Goal: Task Accomplishment & Management: Use online tool/utility

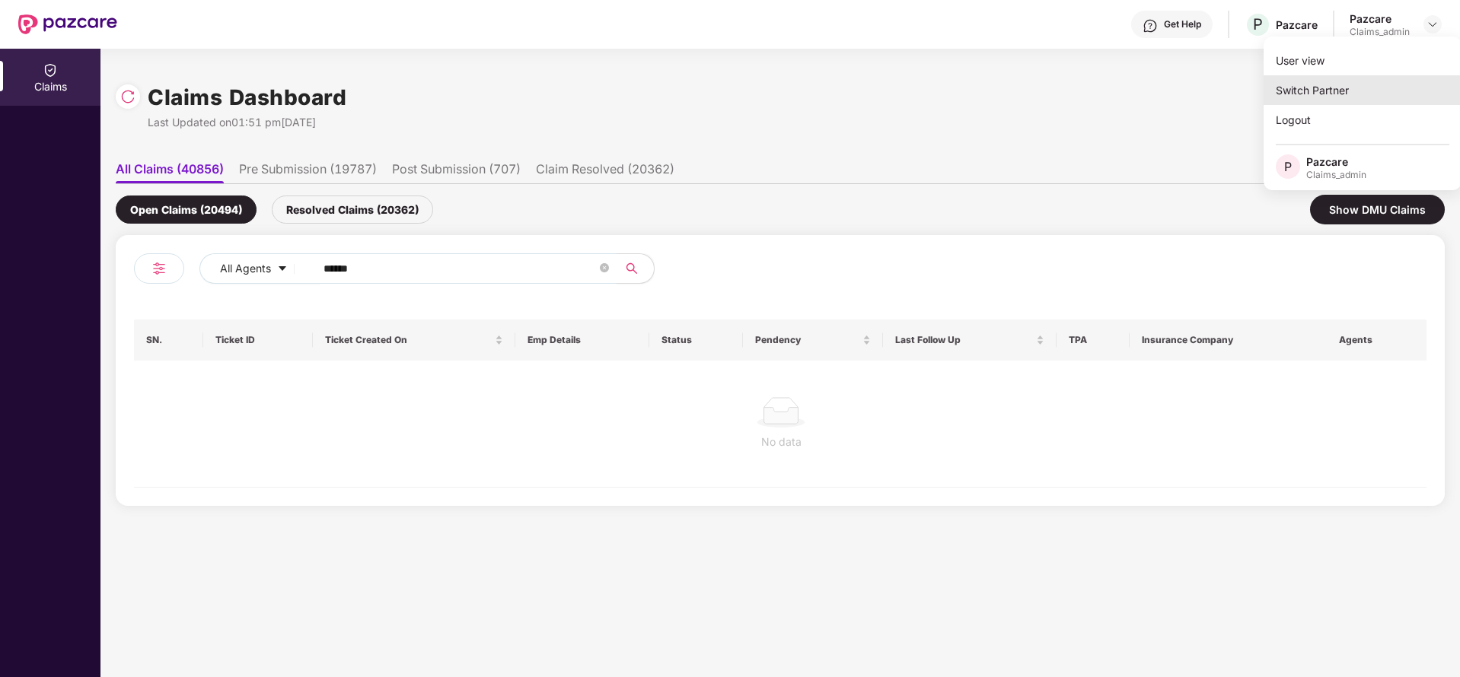
click at [1374, 91] on div "Switch Partner" at bounding box center [1362, 90] width 198 height 30
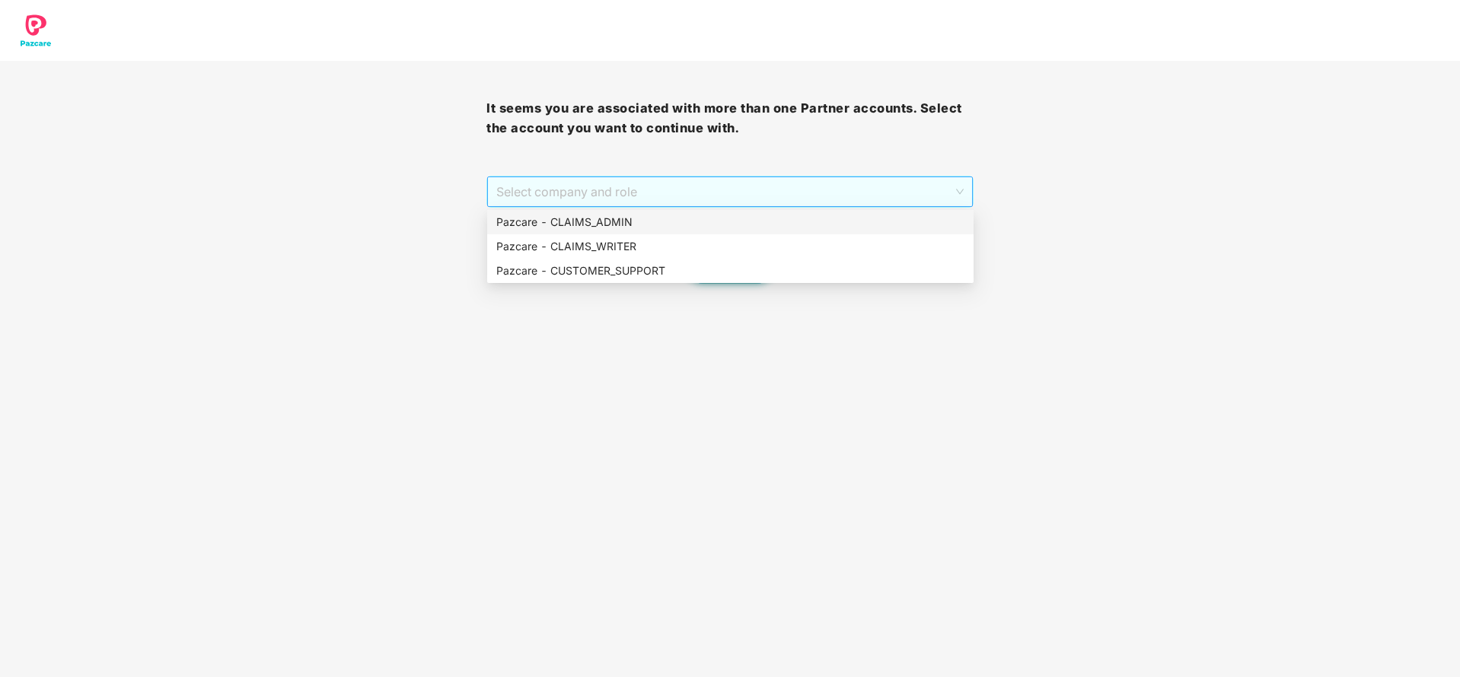
click at [744, 204] on span "Select company and role" at bounding box center [729, 191] width 467 height 29
click at [670, 281] on div "Pazcare - CUSTOMER_SUPPORT" at bounding box center [730, 271] width 486 height 24
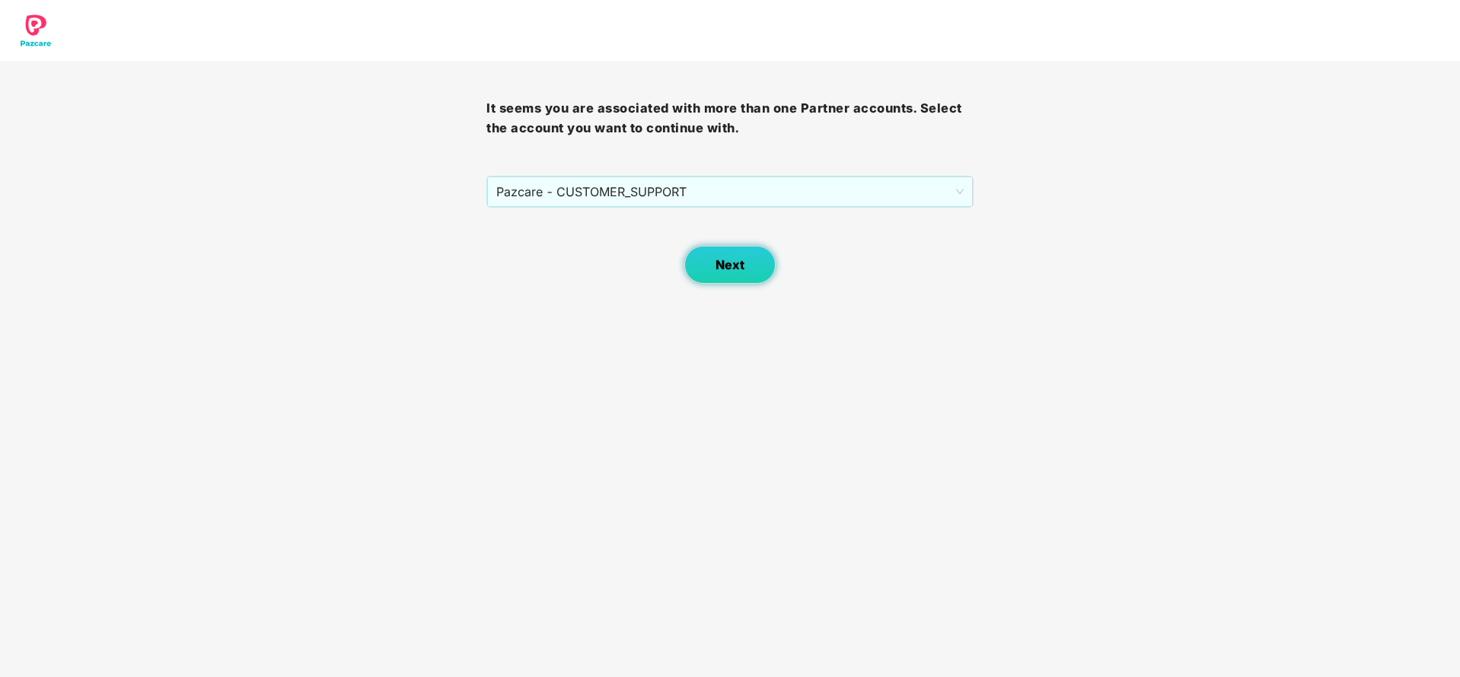
click at [718, 276] on button "Next" at bounding box center [729, 265] width 91 height 38
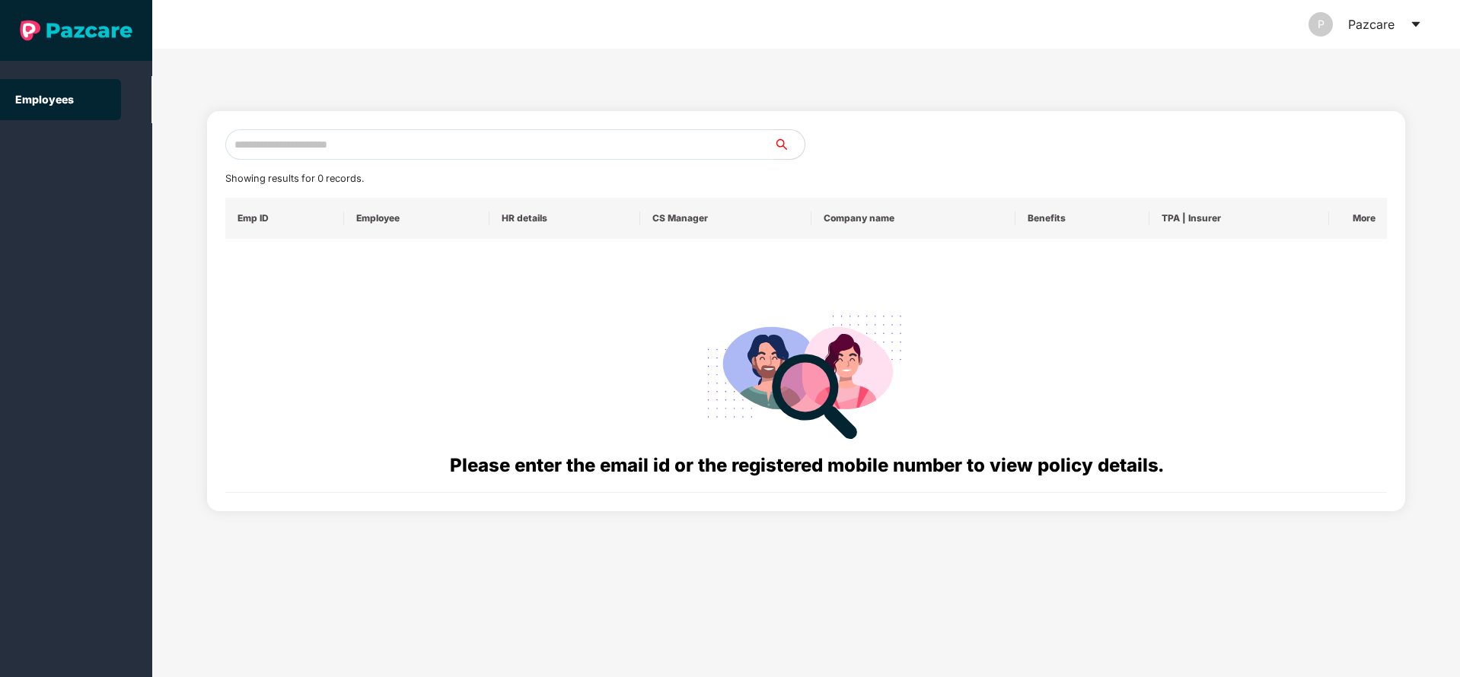
click at [471, 143] on input "text" at bounding box center [499, 144] width 549 height 30
paste input "**********"
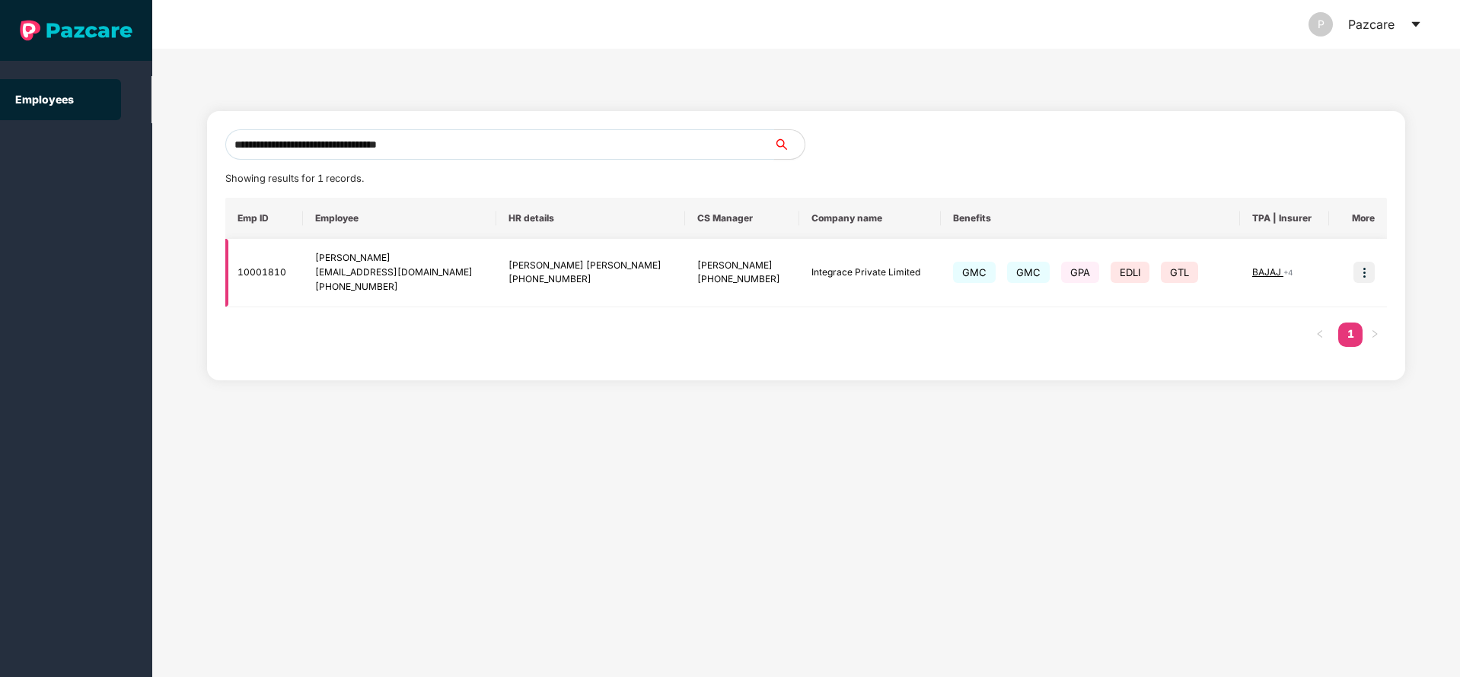
type input "**********"
click at [1361, 277] on img at bounding box center [1363, 272] width 21 height 21
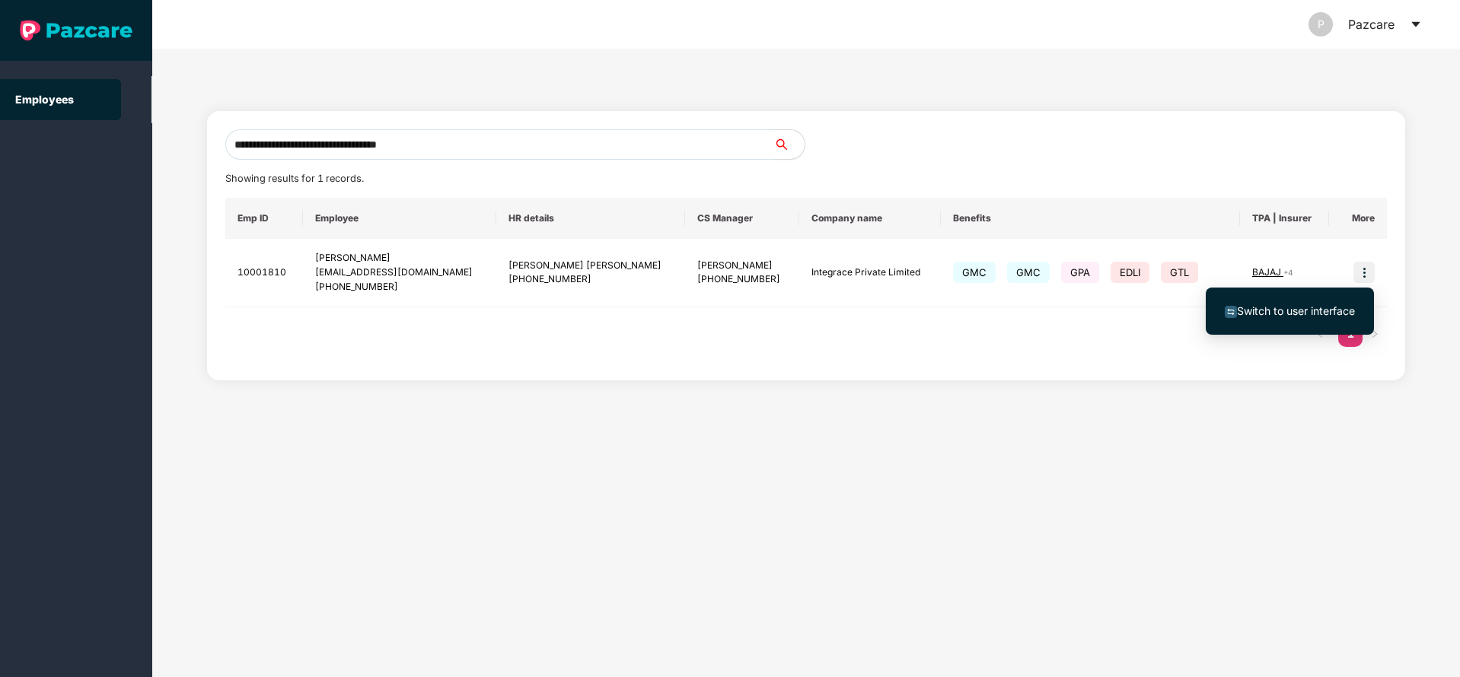
click at [1273, 312] on span "Switch to user interface" at bounding box center [1296, 310] width 118 height 13
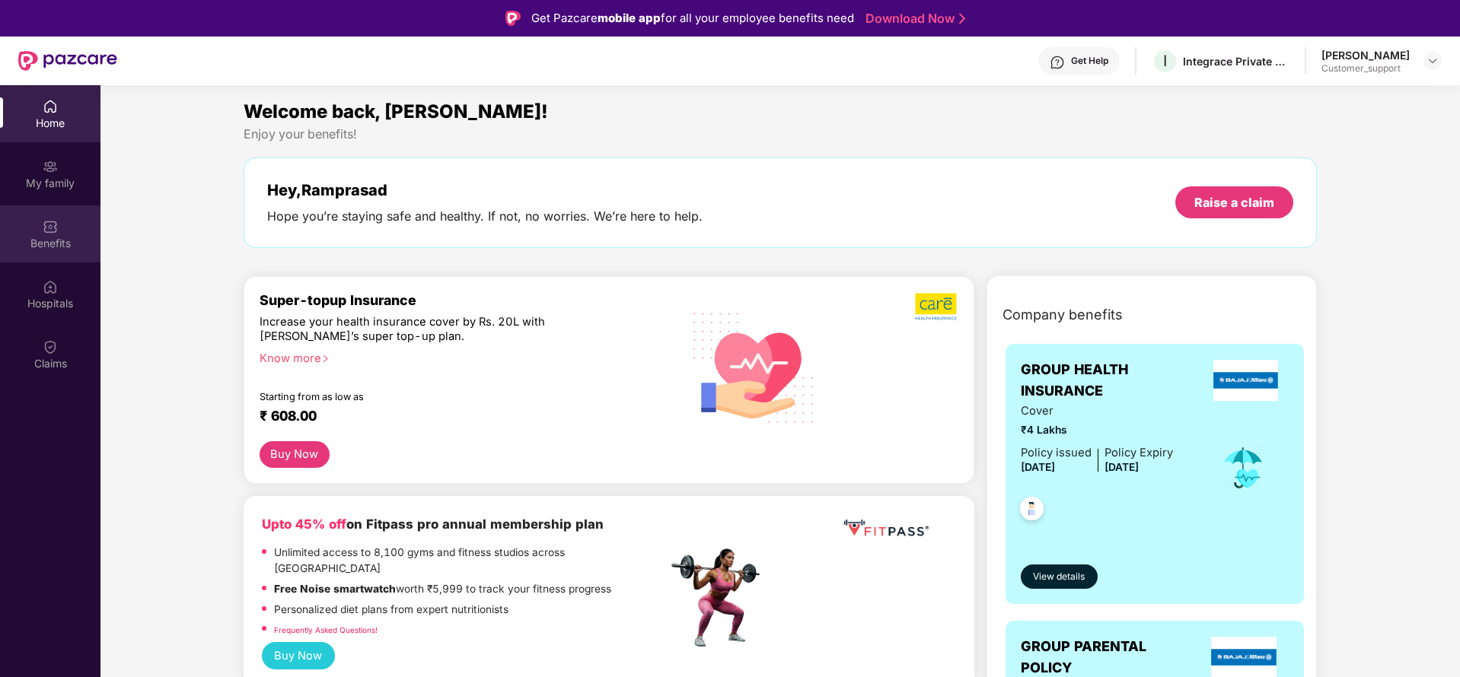
click at [48, 234] on div "Benefits" at bounding box center [50, 234] width 100 height 57
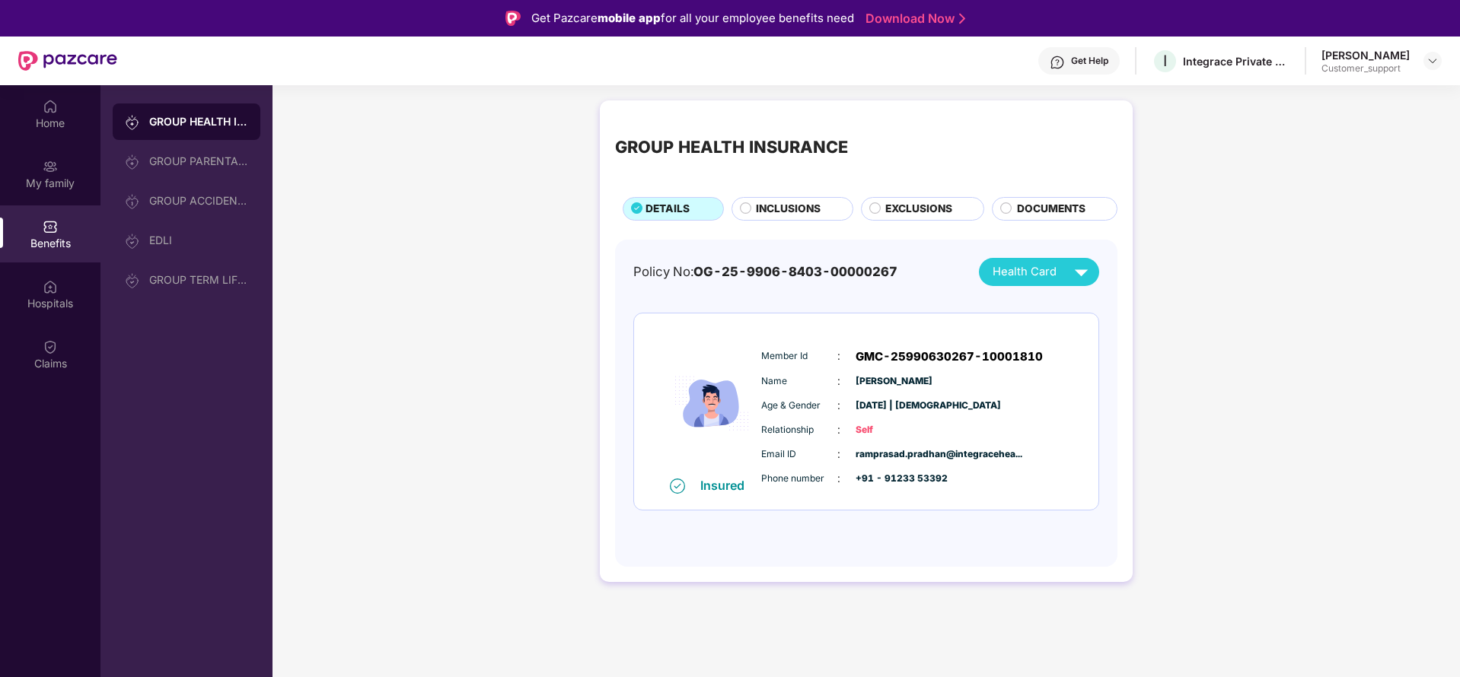
click at [800, 213] on span "INCLUSIONS" at bounding box center [788, 209] width 65 height 17
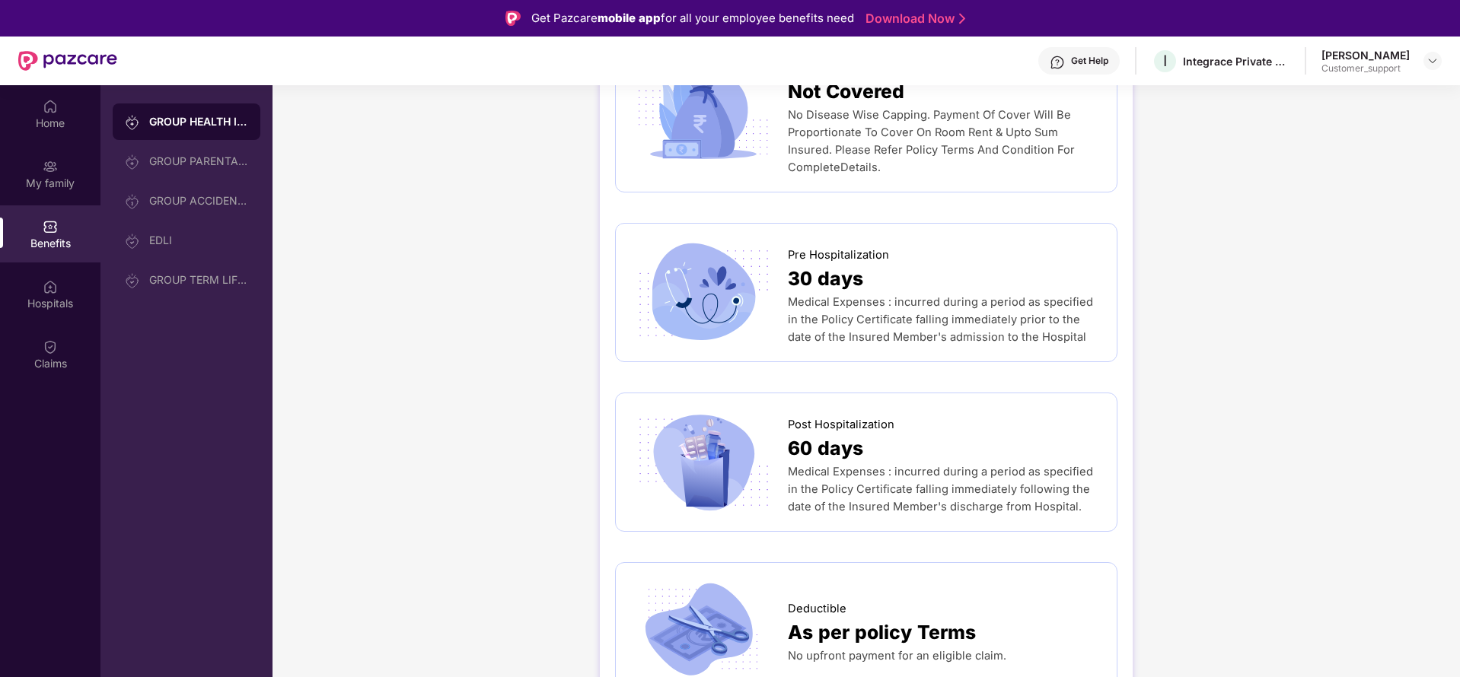
scroll to position [959, 0]
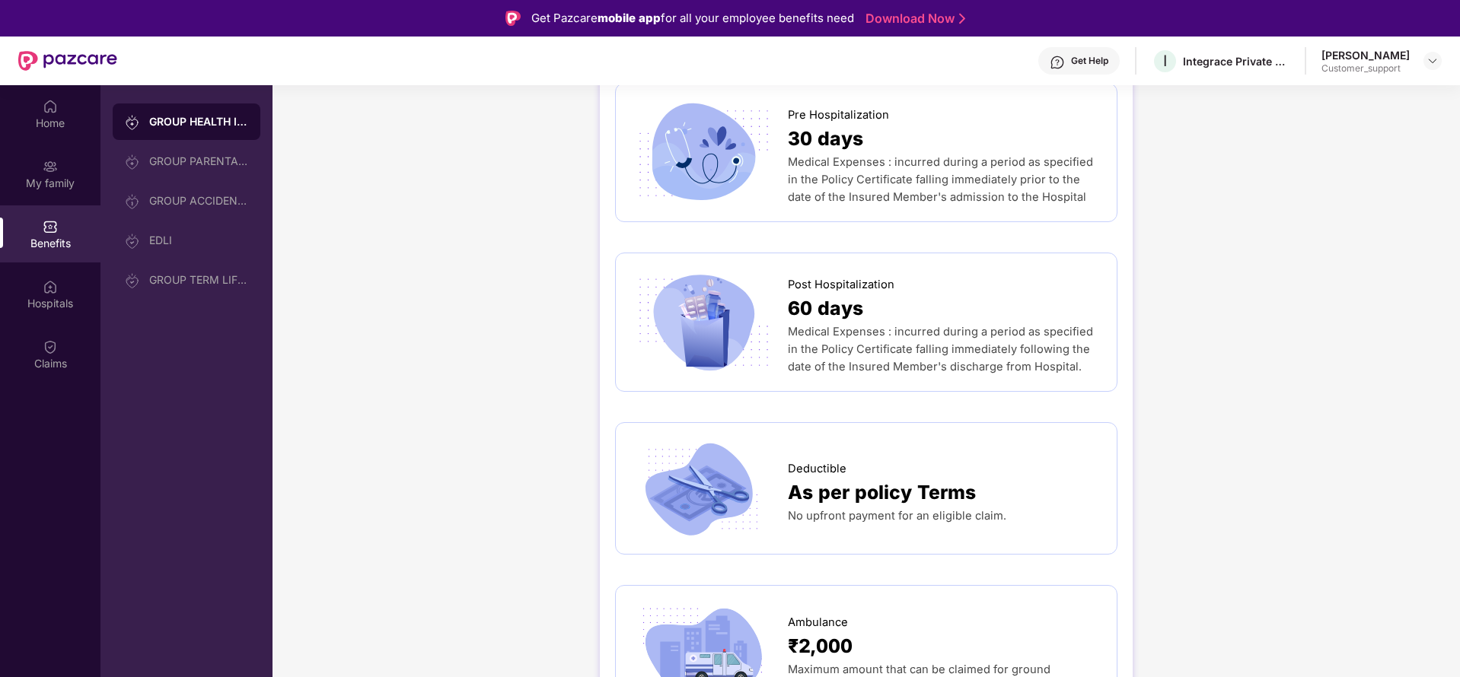
click at [1212, 228] on div "GROUP HEALTH INSURANCE DETAILS INCLUSIONS EXCLUSIONS DOCUMENTS Sum Insured ₹4,0…" at bounding box center [865, 573] width 1187 height 2879
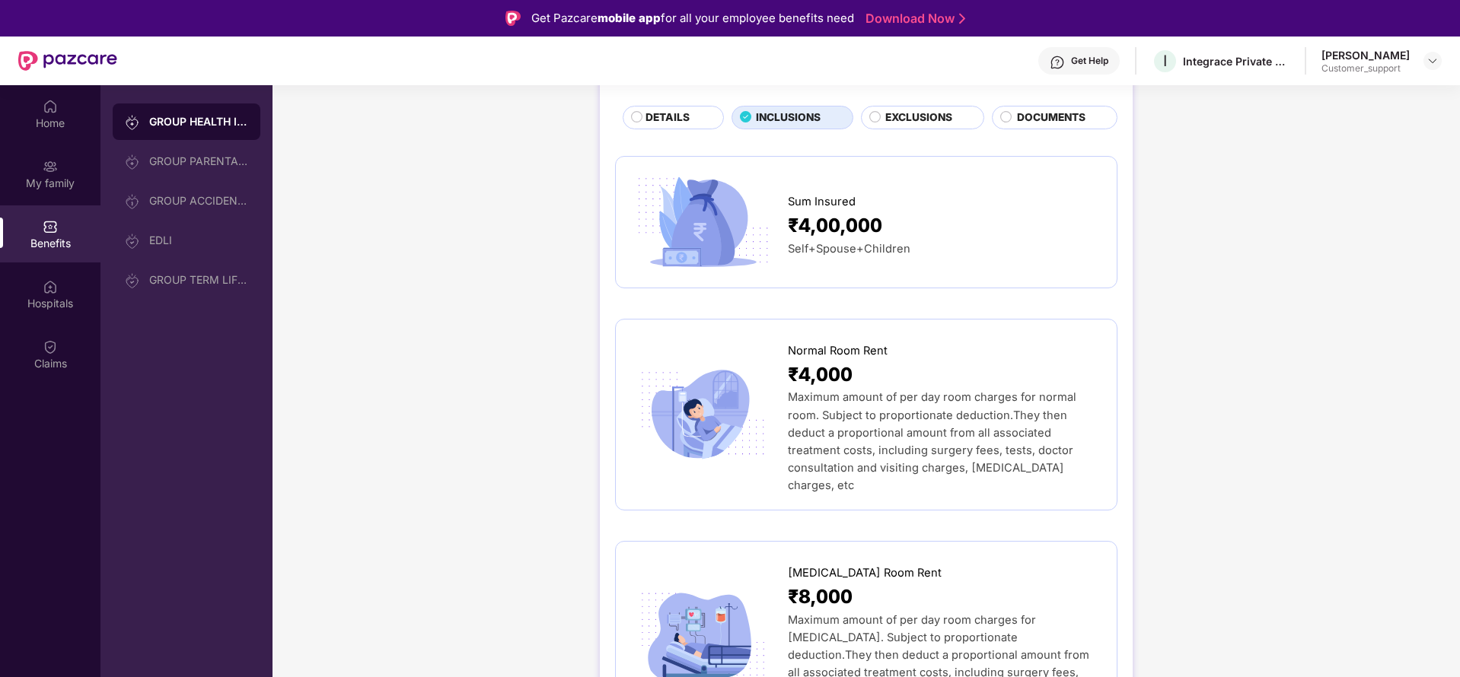
scroll to position [137, 0]
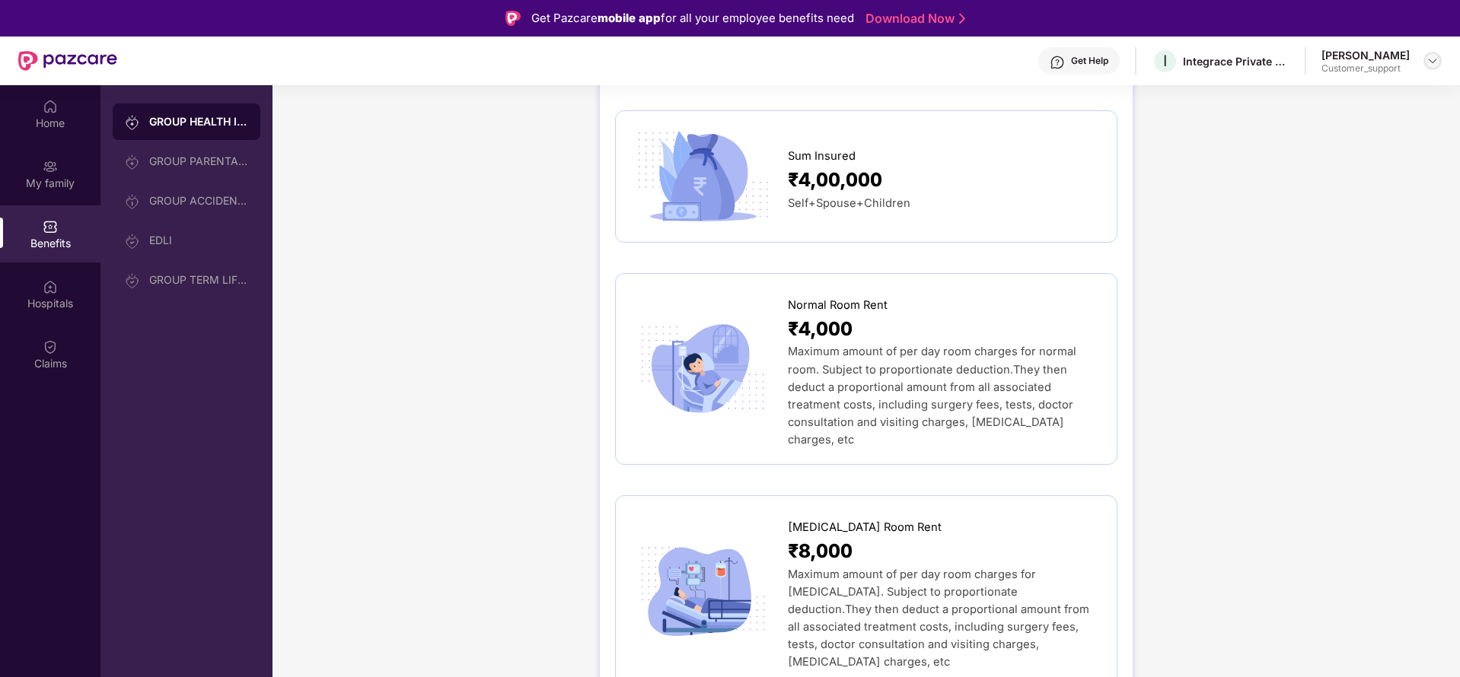
click at [1439, 60] on div at bounding box center [1432, 61] width 18 height 18
click at [1333, 96] on div "Switch to support view" at bounding box center [1361, 97] width 198 height 30
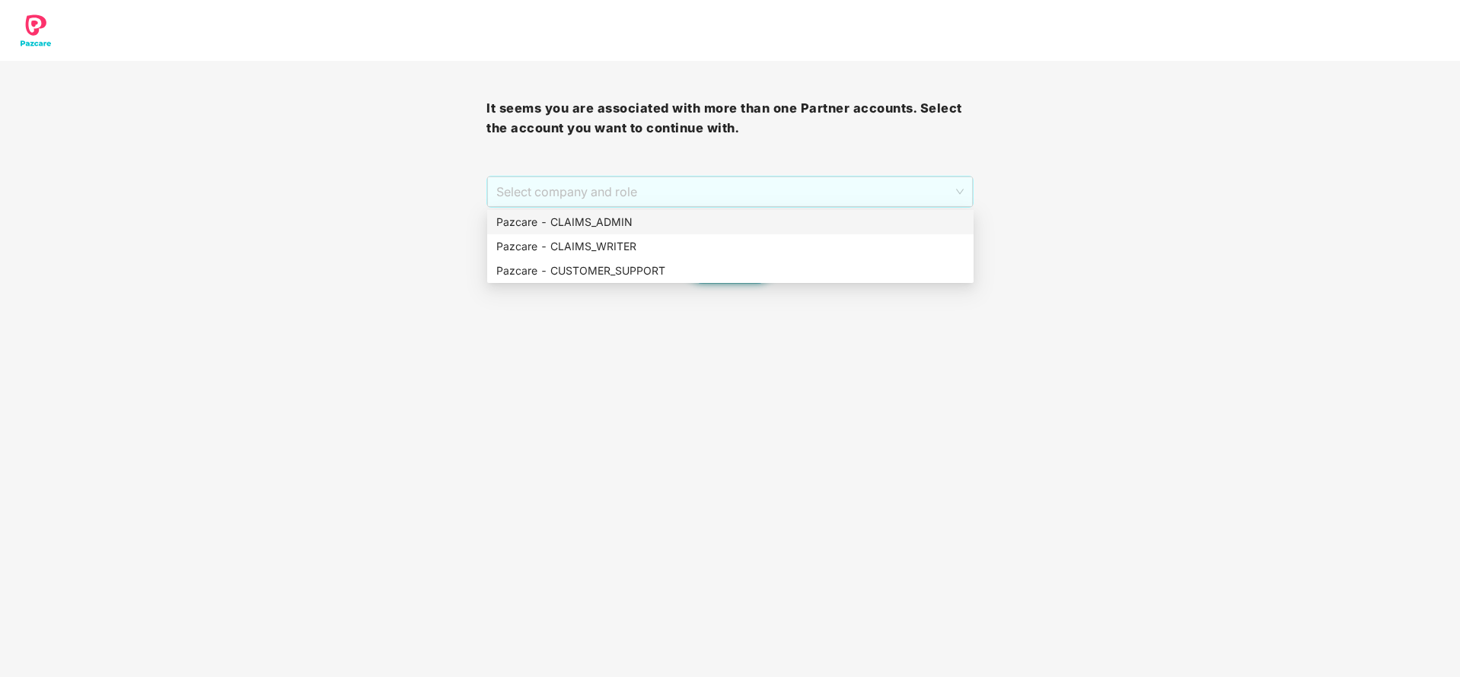
drag, startPoint x: 755, startPoint y: 194, endPoint x: 686, endPoint y: 225, distance: 76.0
click at [686, 225] on body "It seems you are associated with more than one Partner accounts. Select the acc…" at bounding box center [730, 338] width 1460 height 677
click at [686, 225] on div "Pazcare - CLAIMS_ADMIN" at bounding box center [730, 222] width 468 height 17
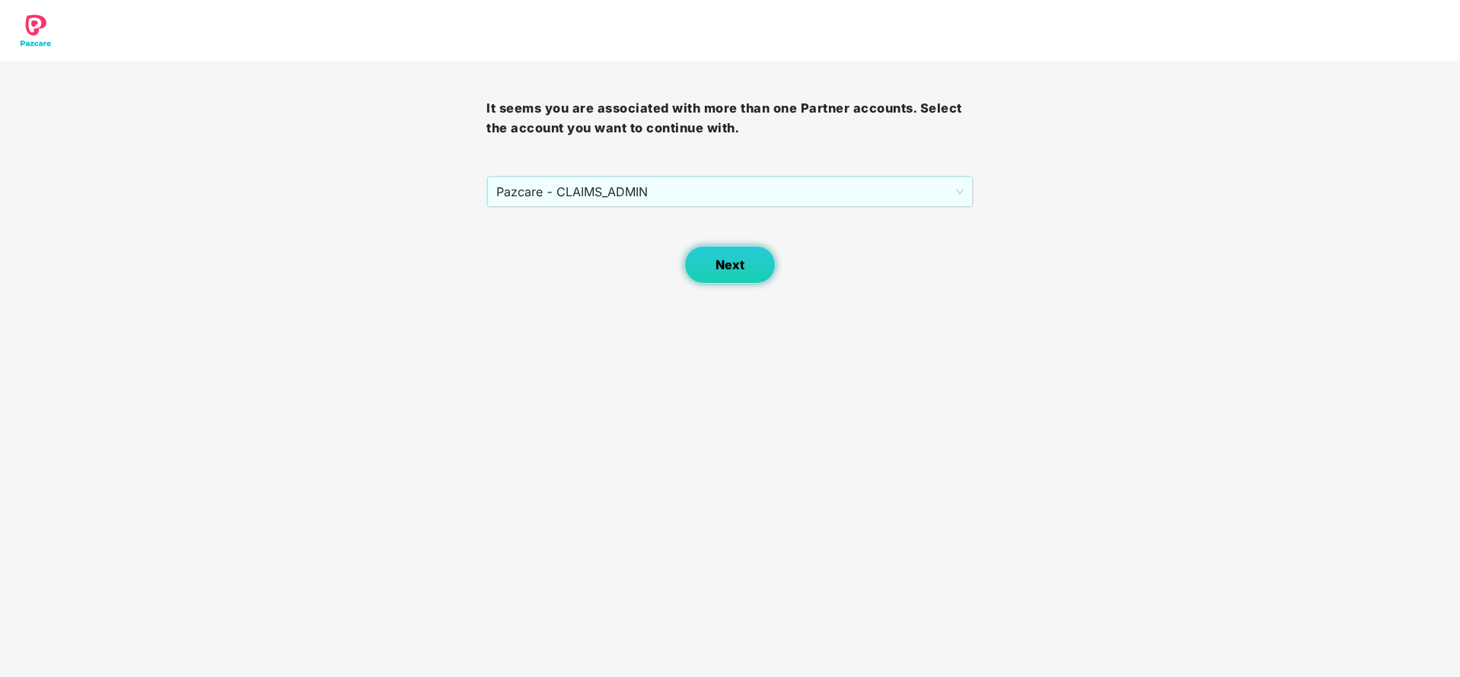
click at [737, 269] on span "Next" at bounding box center [729, 265] width 29 height 14
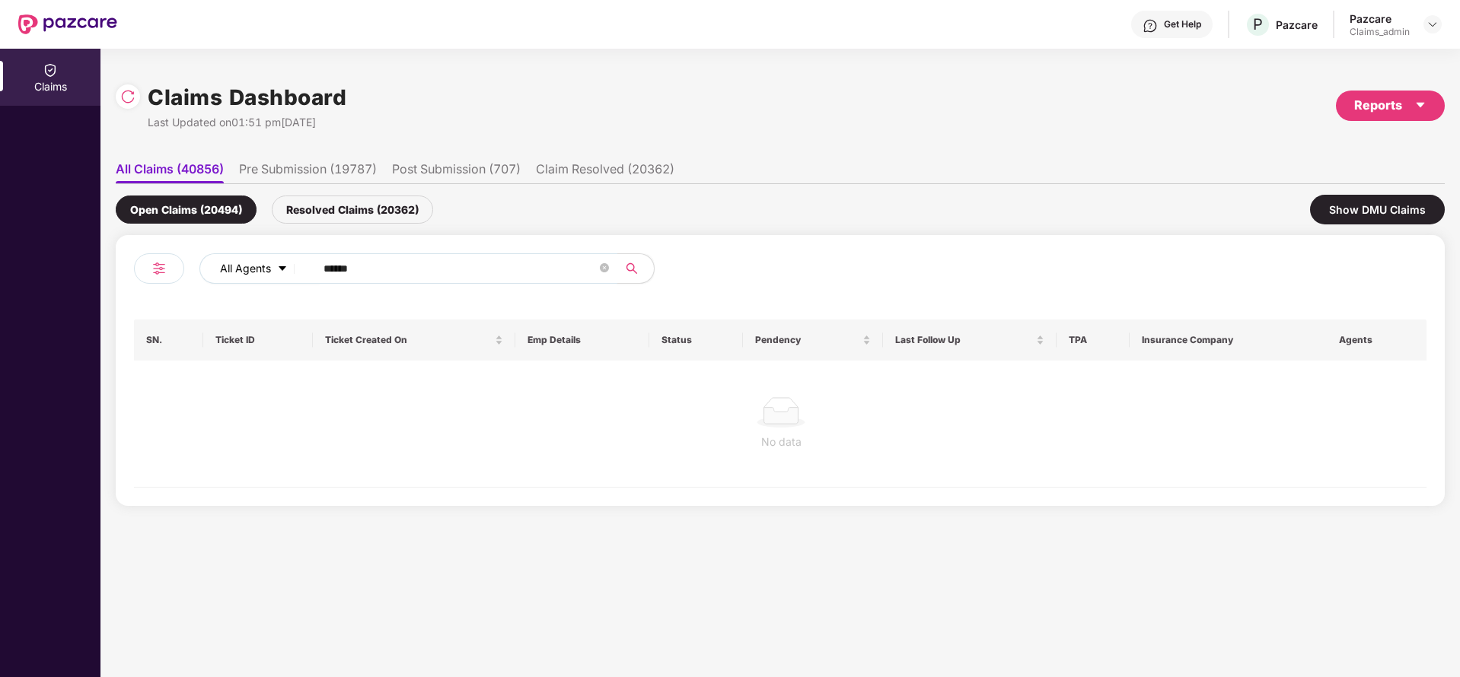
drag, startPoint x: 398, startPoint y: 265, endPoint x: 237, endPoint y: 263, distance: 161.4
click at [237, 263] on div "All Agents ******" at bounding box center [587, 268] width 776 height 30
paste input "text"
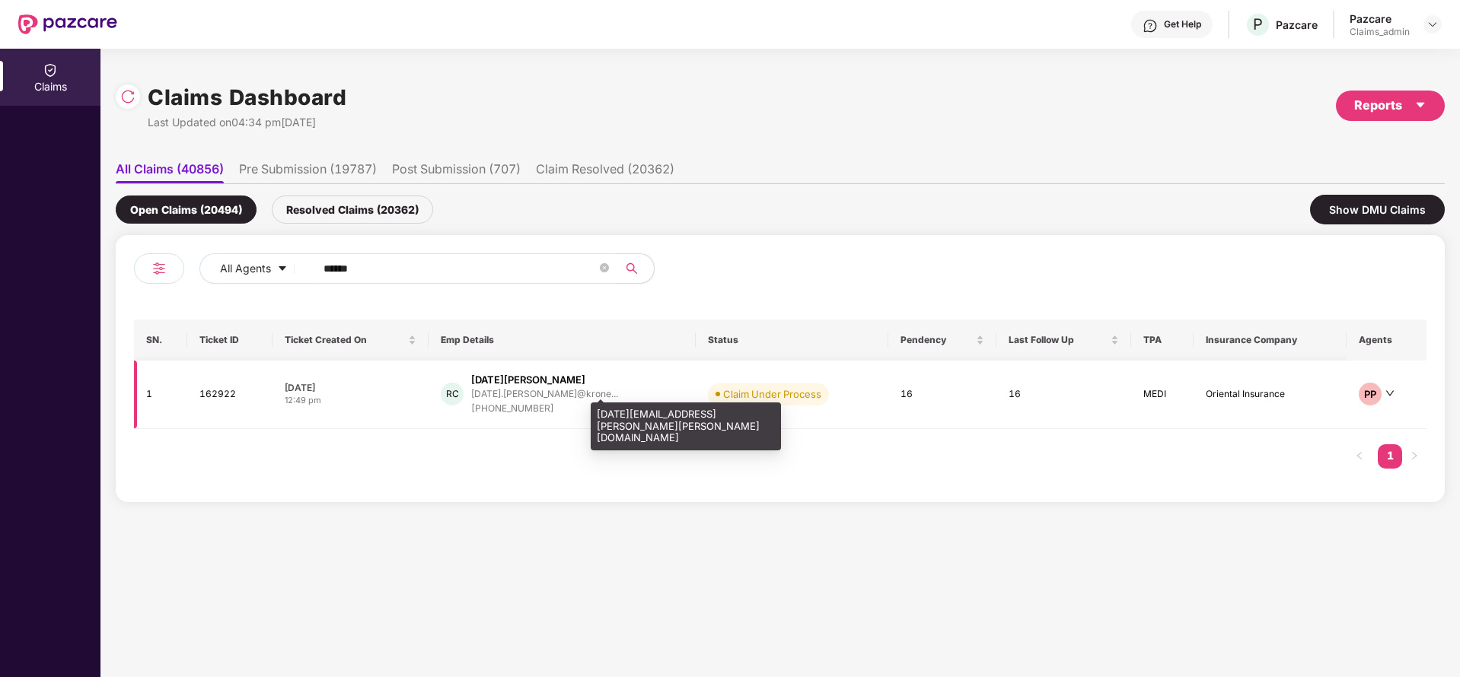
type input "******"
click at [543, 389] on div "raja.chelladurai@krone..." at bounding box center [544, 394] width 147 height 10
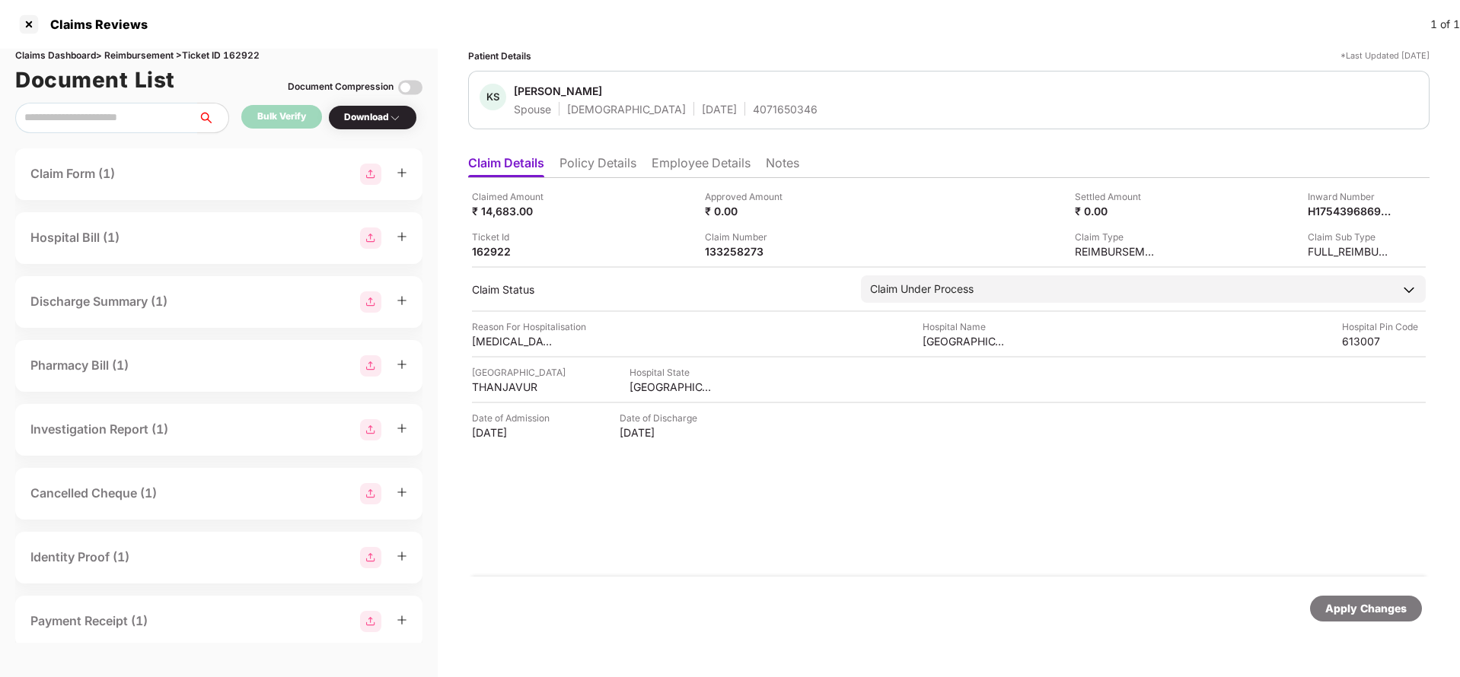
click at [599, 155] on li "Policy Details" at bounding box center [597, 166] width 77 height 22
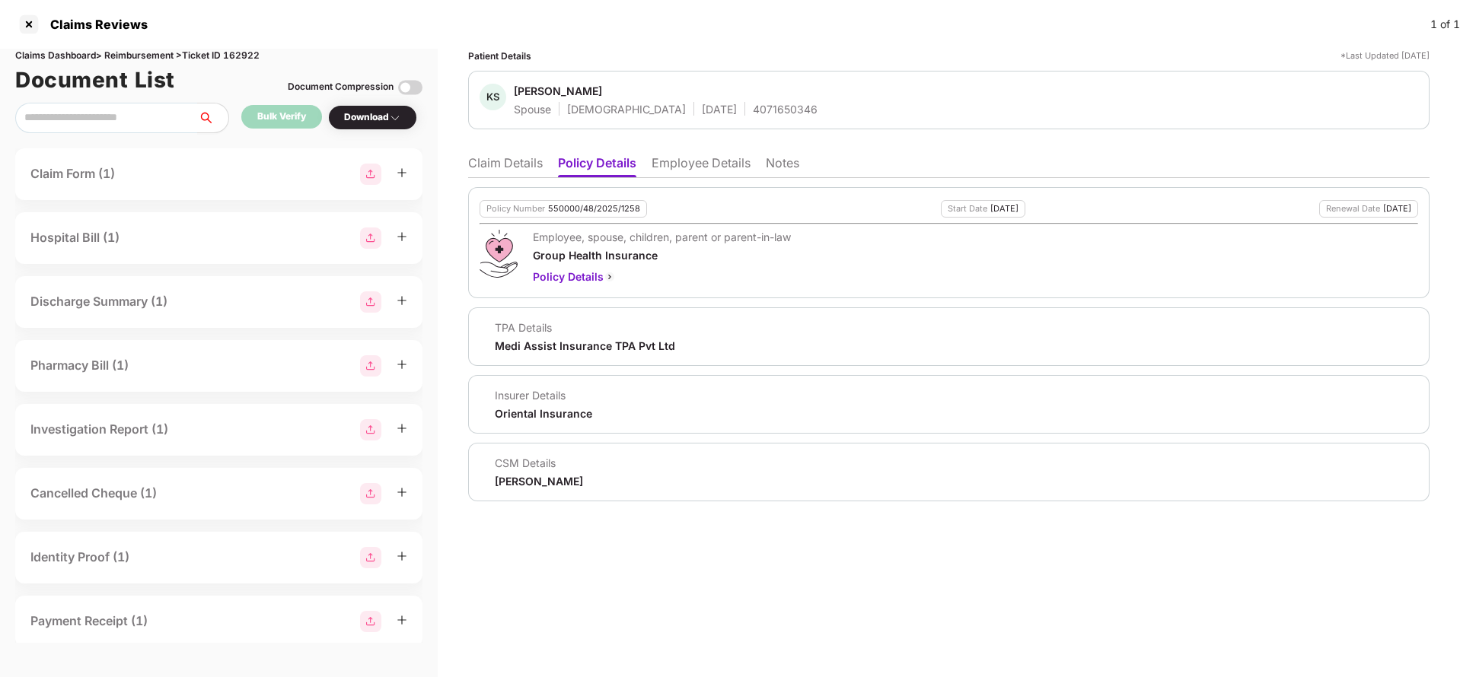
click at [715, 161] on li "Employee Details" at bounding box center [701, 166] width 99 height 22
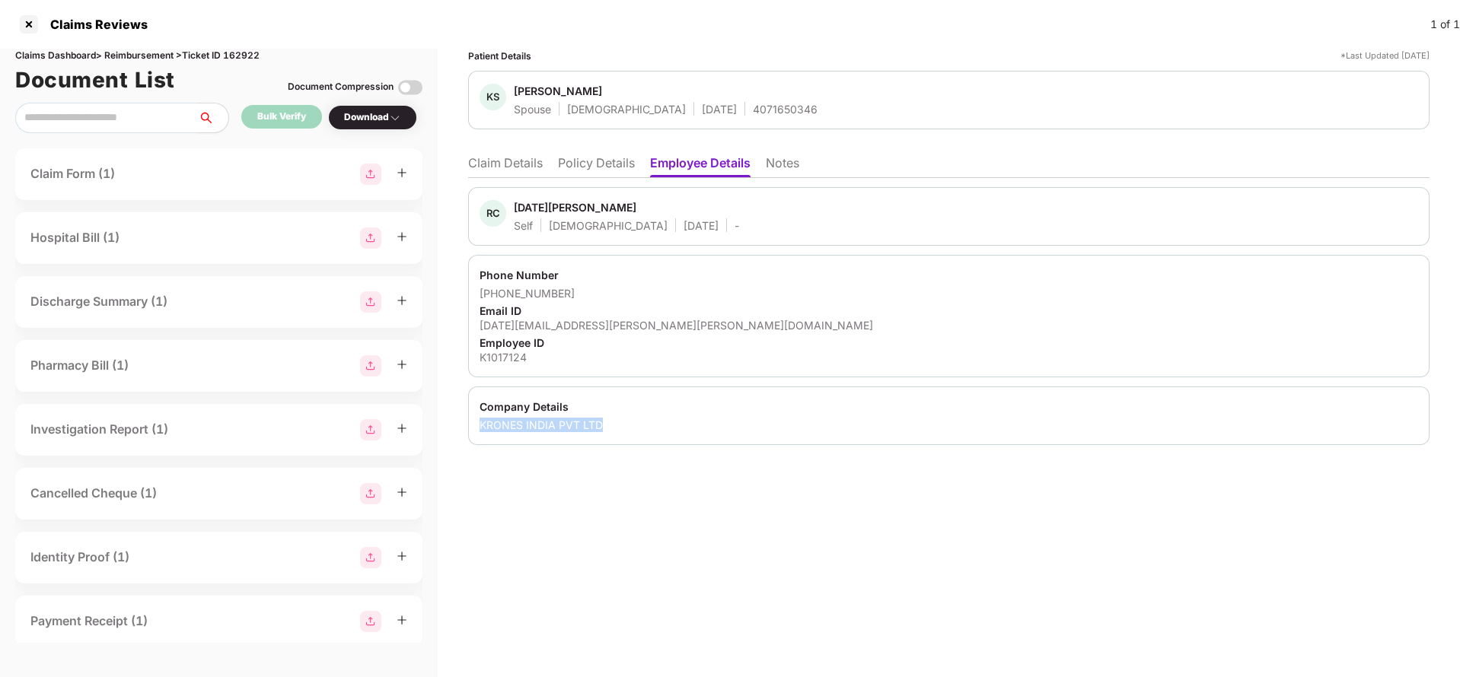
drag, startPoint x: 467, startPoint y: 422, endPoint x: 643, endPoint y: 424, distance: 175.8
click at [643, 424] on div "Patient Details *Last Updated 05 Aug 2025 KS Krishna Sri Spouse Female 03 Oct 1…" at bounding box center [949, 363] width 1022 height 629
copy div "KRONES INDIA PVT LTD"
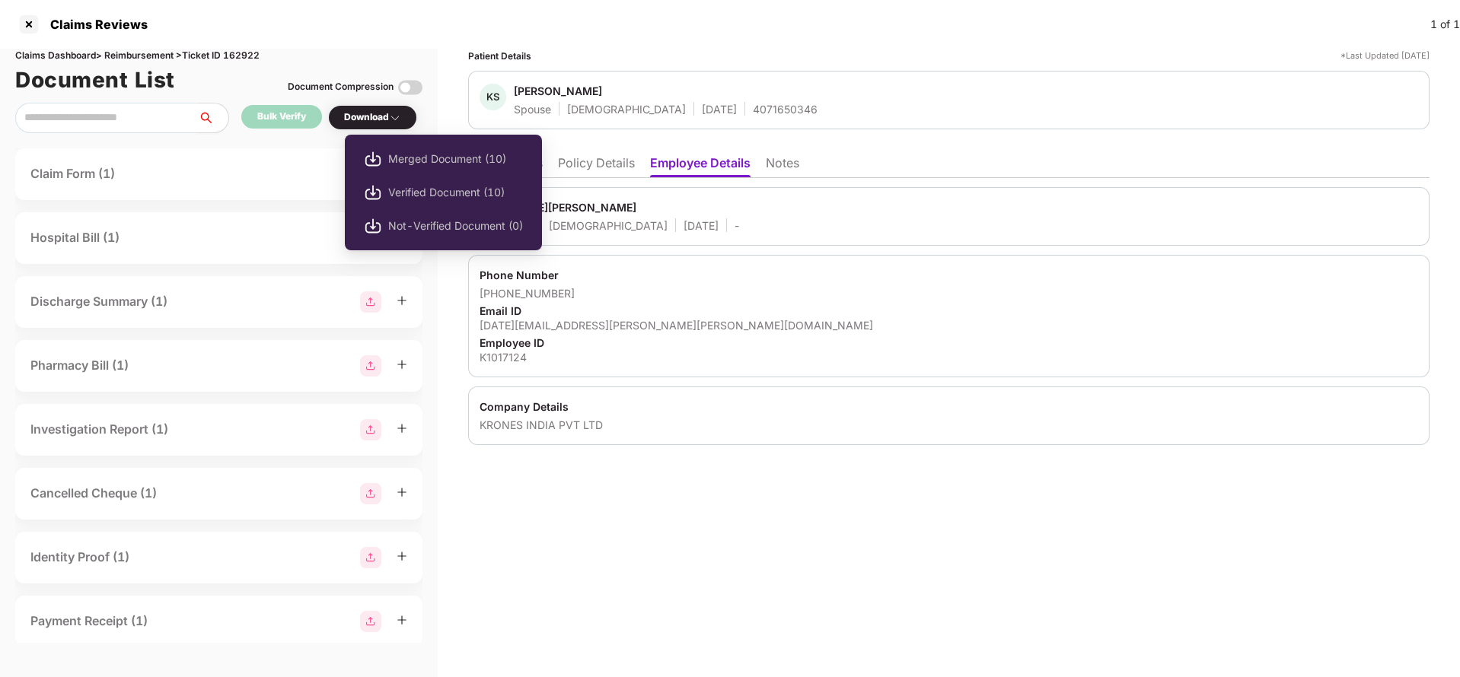
click at [380, 122] on div "Download" at bounding box center [372, 117] width 57 height 14
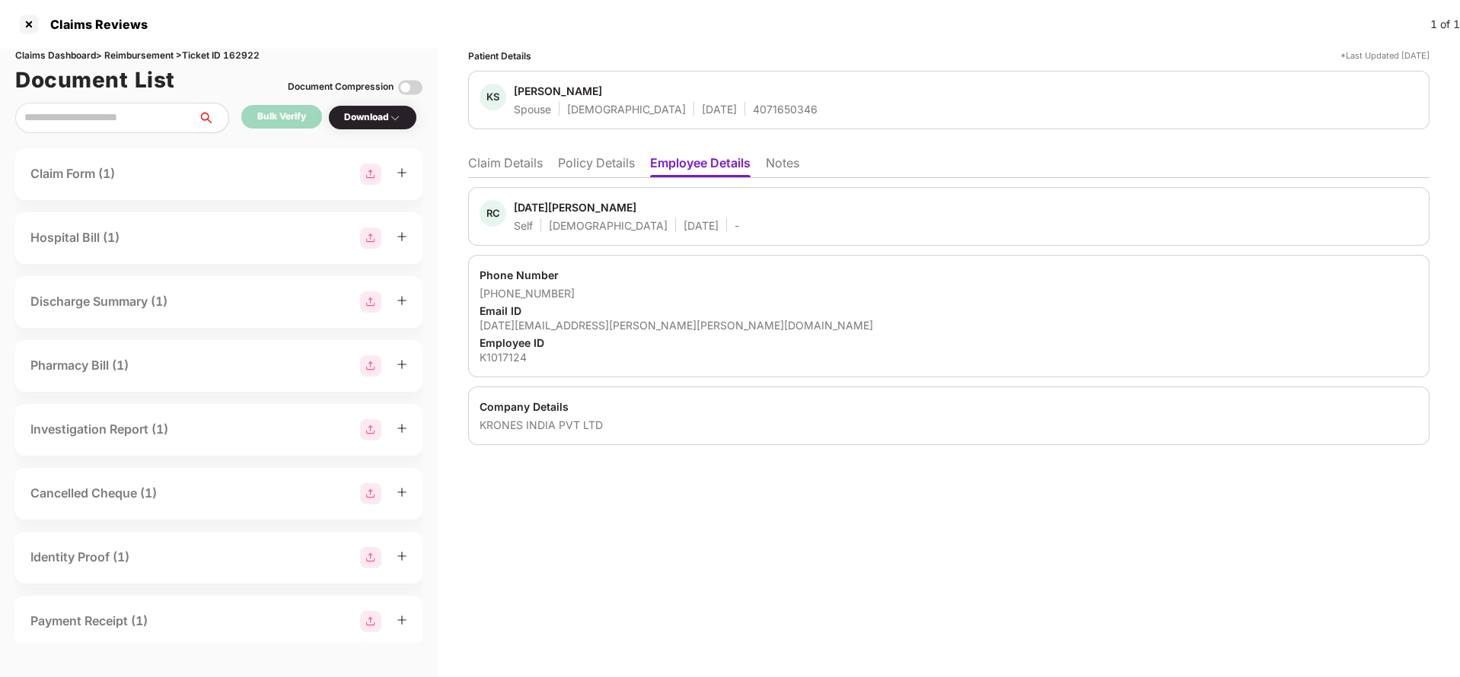
click at [380, 124] on div "Download" at bounding box center [372, 117] width 57 height 14
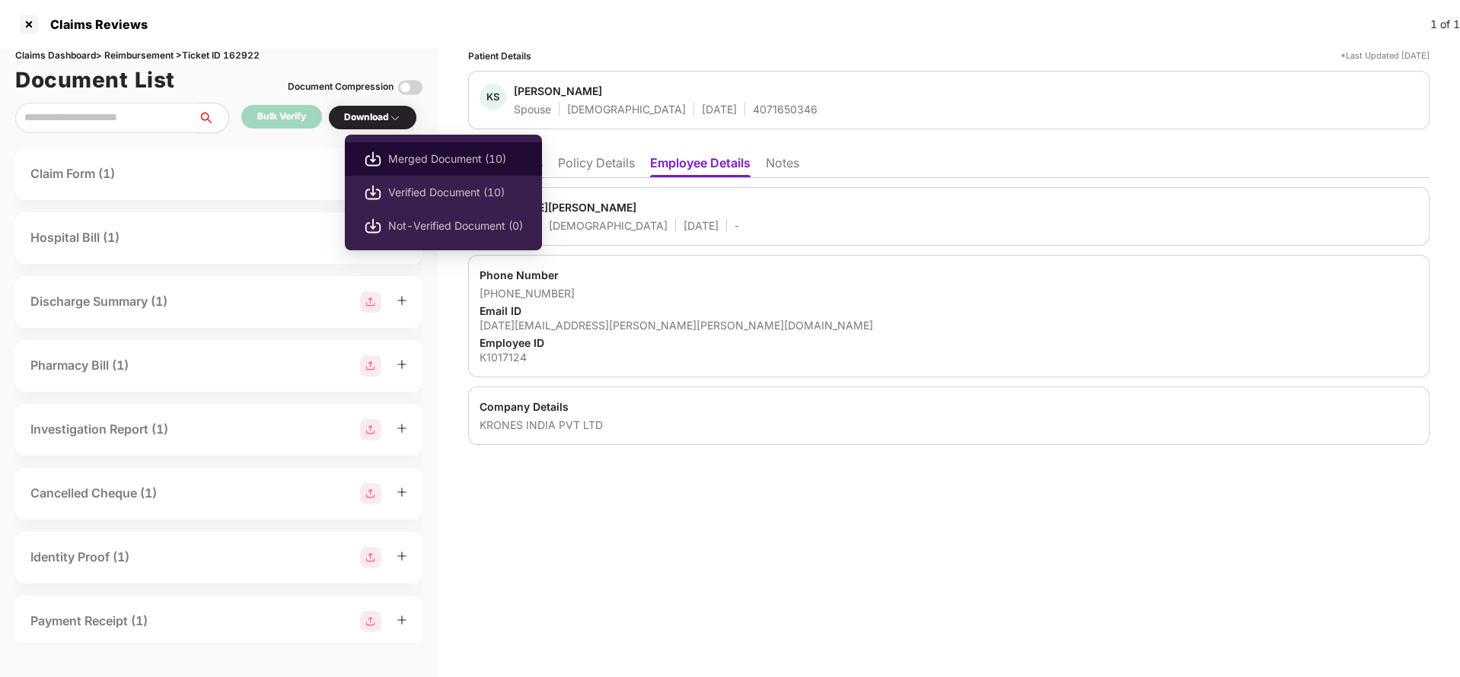
click at [402, 161] on span "Merged Document (10)" at bounding box center [455, 159] width 135 height 17
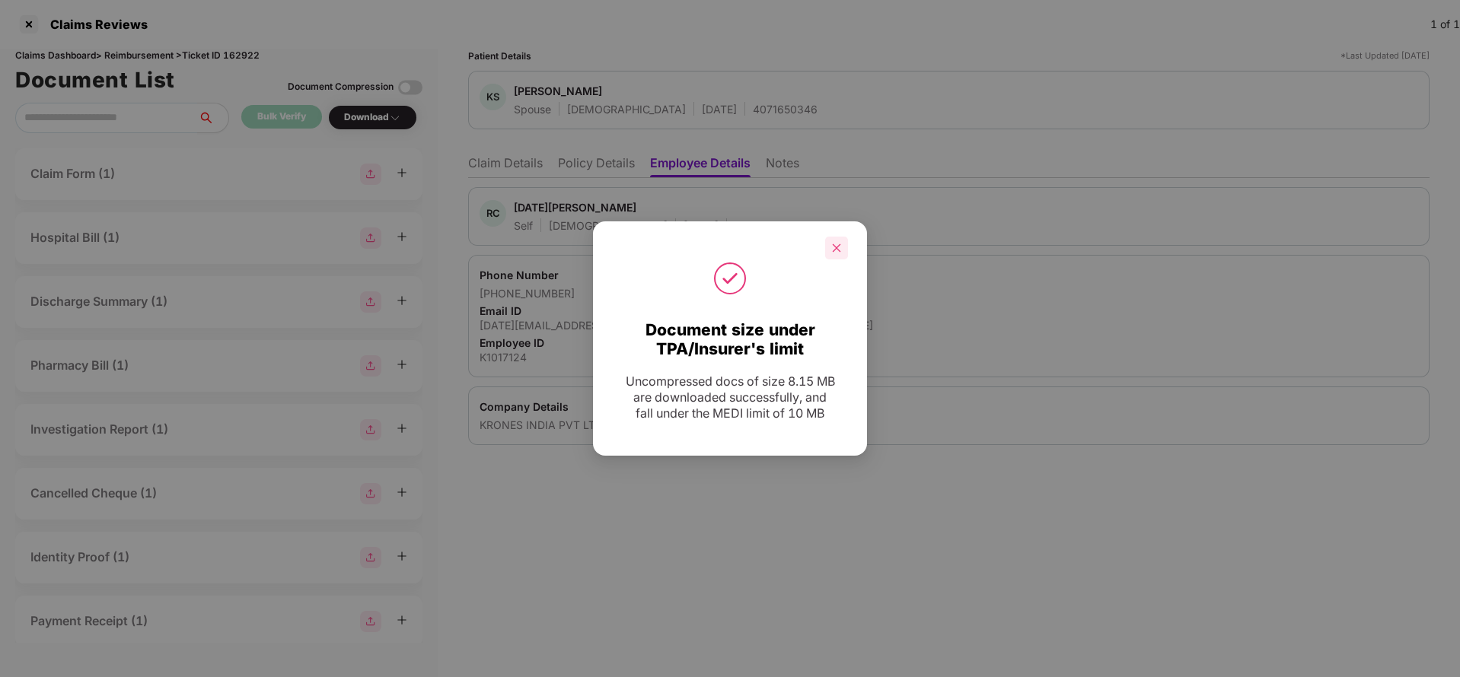
click at [843, 255] on div at bounding box center [836, 248] width 23 height 23
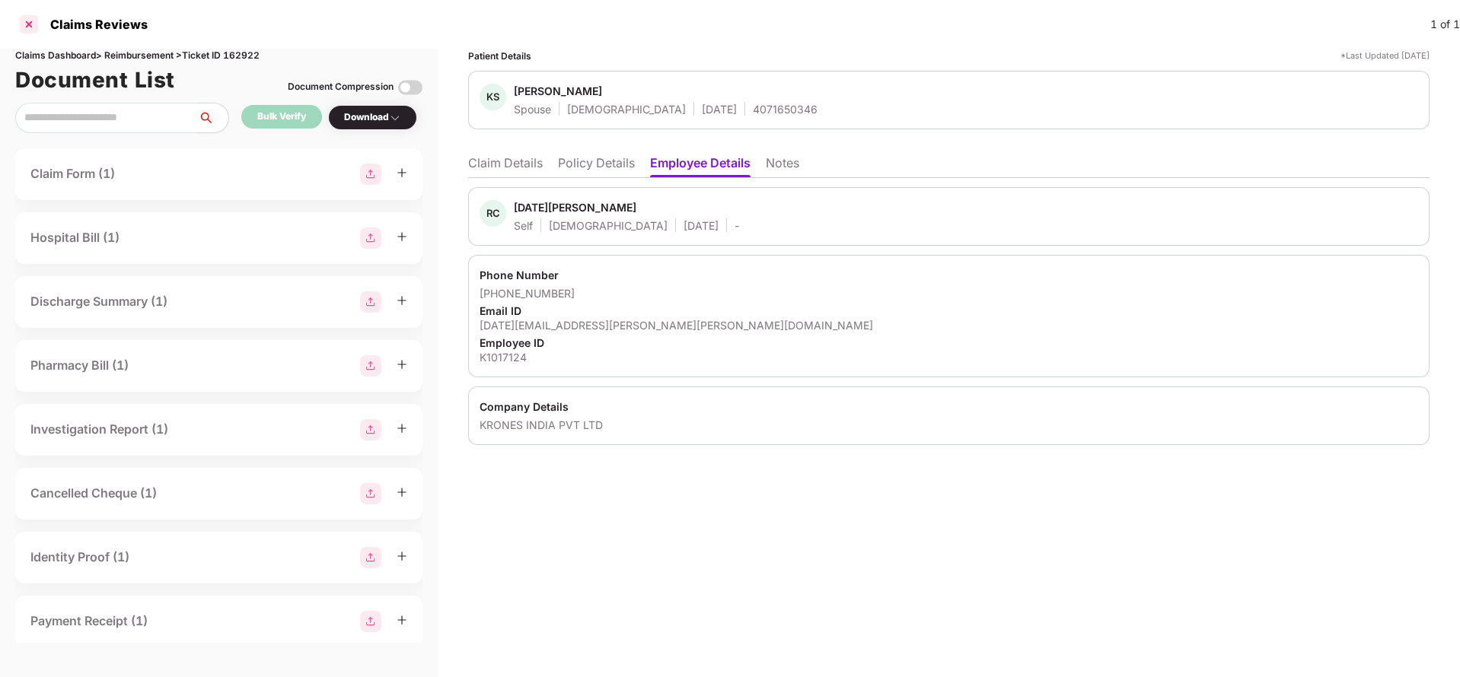
click at [25, 25] on div at bounding box center [29, 24] width 24 height 24
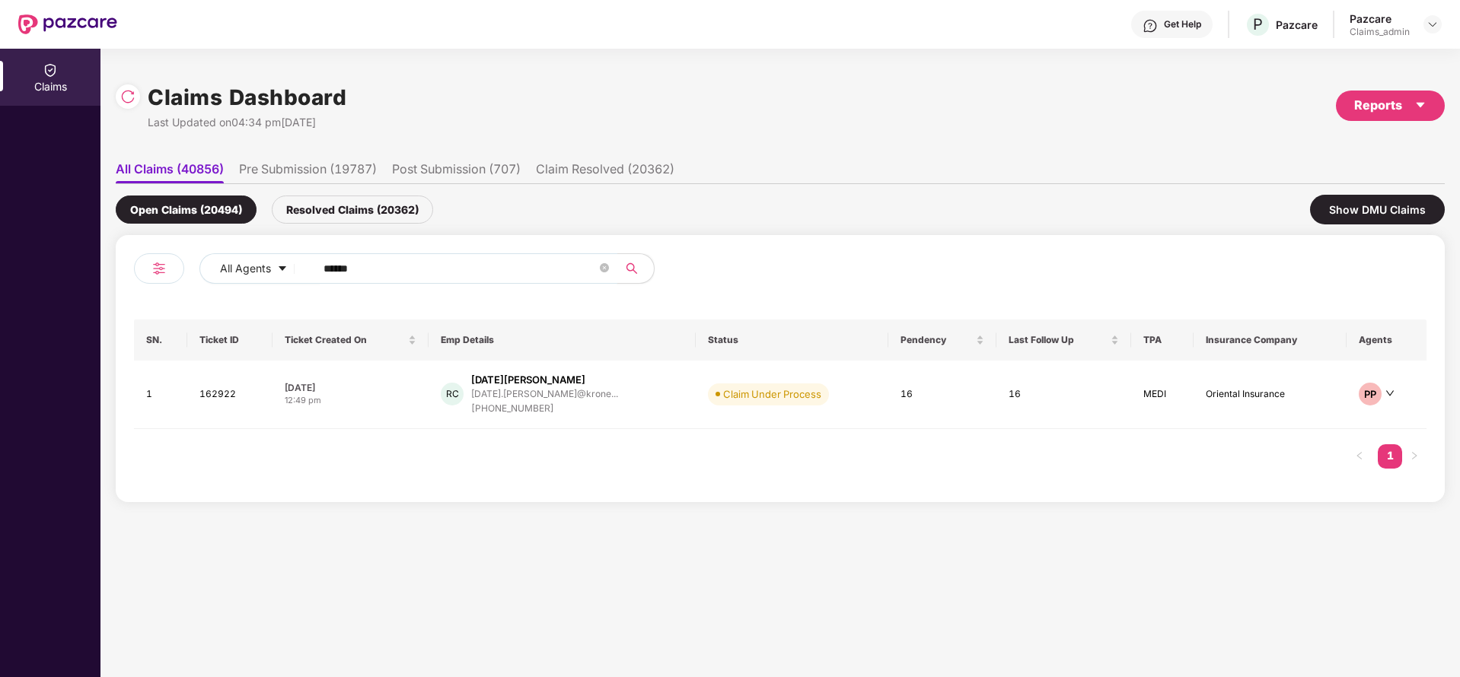
drag, startPoint x: 398, startPoint y: 278, endPoint x: 306, endPoint y: 293, distance: 93.3
click at [306, 293] on div "All Agents ******" at bounding box center [457, 274] width 646 height 43
paste input "text"
type input "******"
click at [512, 393] on div "10001477@mspllimited.c..." at bounding box center [541, 394] width 116 height 10
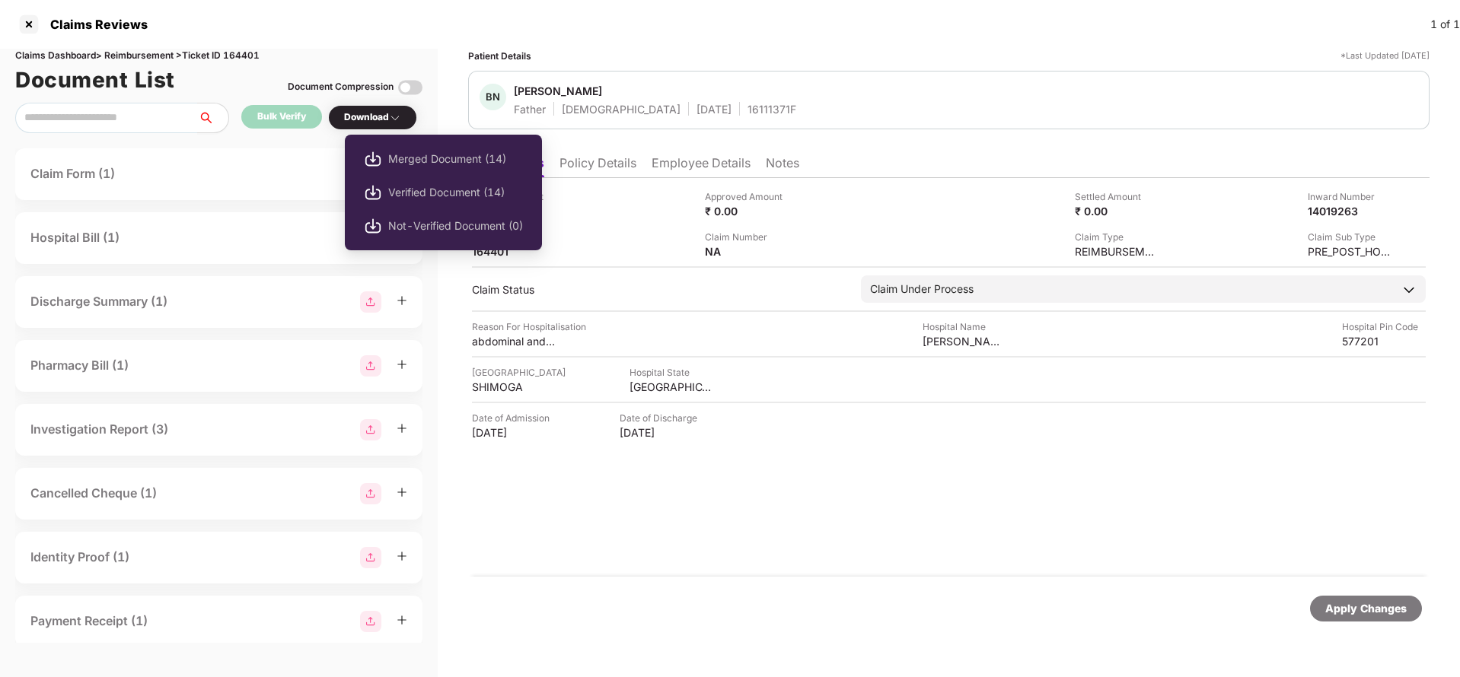
click at [365, 119] on div "Download" at bounding box center [372, 117] width 57 height 14
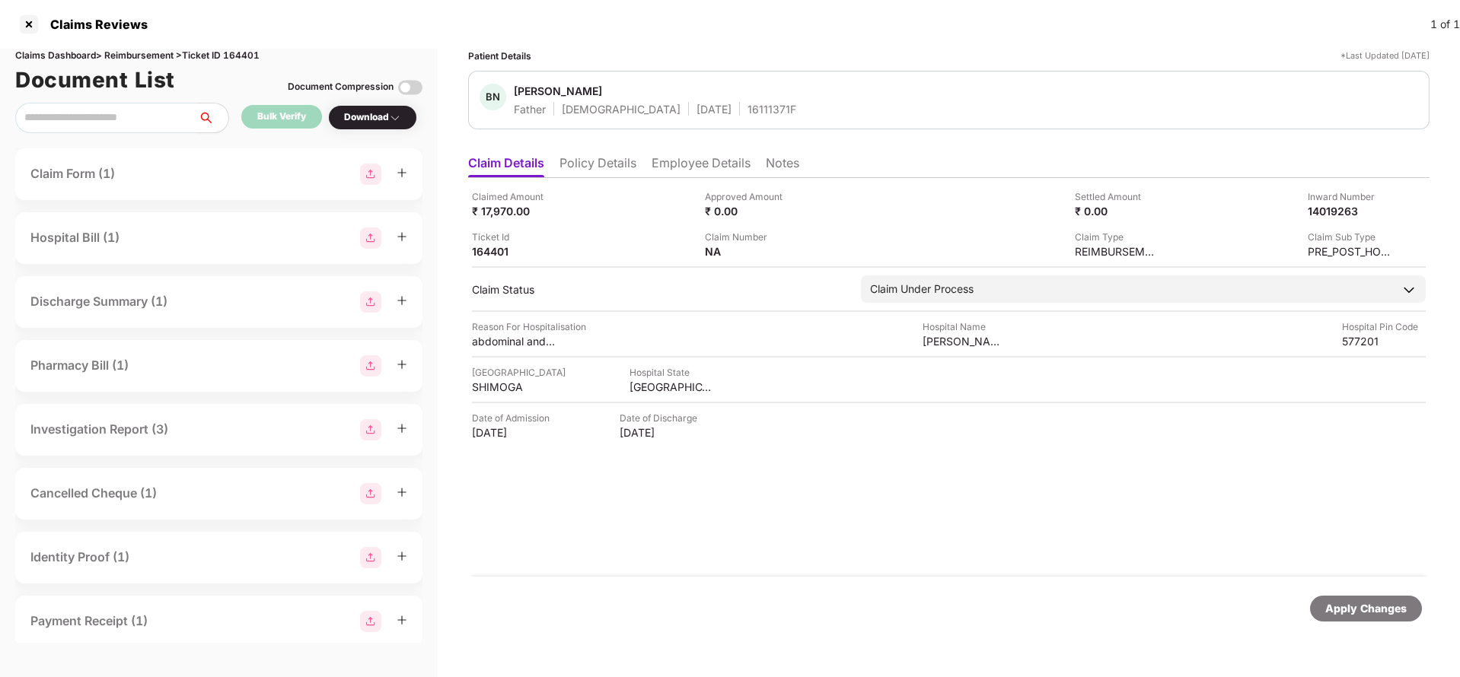
click at [365, 119] on div "Download" at bounding box center [372, 117] width 57 height 14
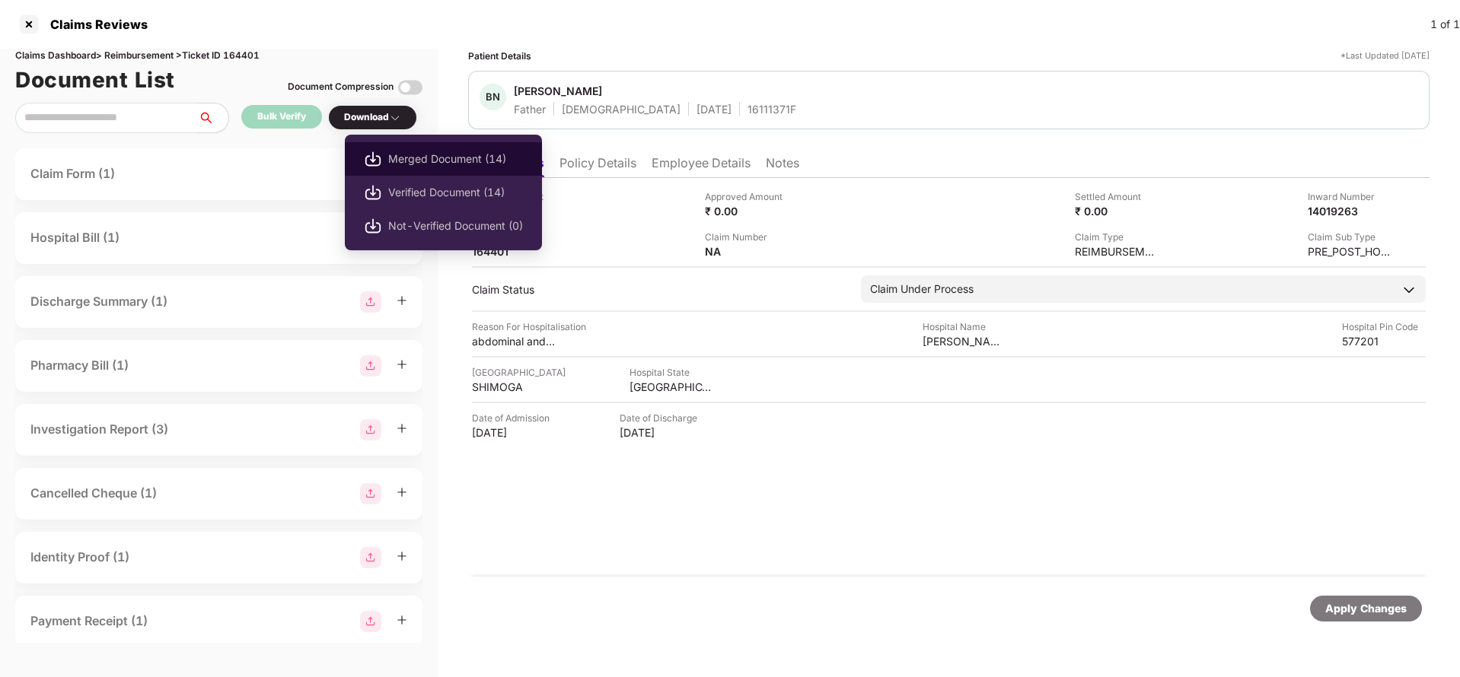
click at [395, 155] on span "Merged Document (14)" at bounding box center [455, 159] width 135 height 17
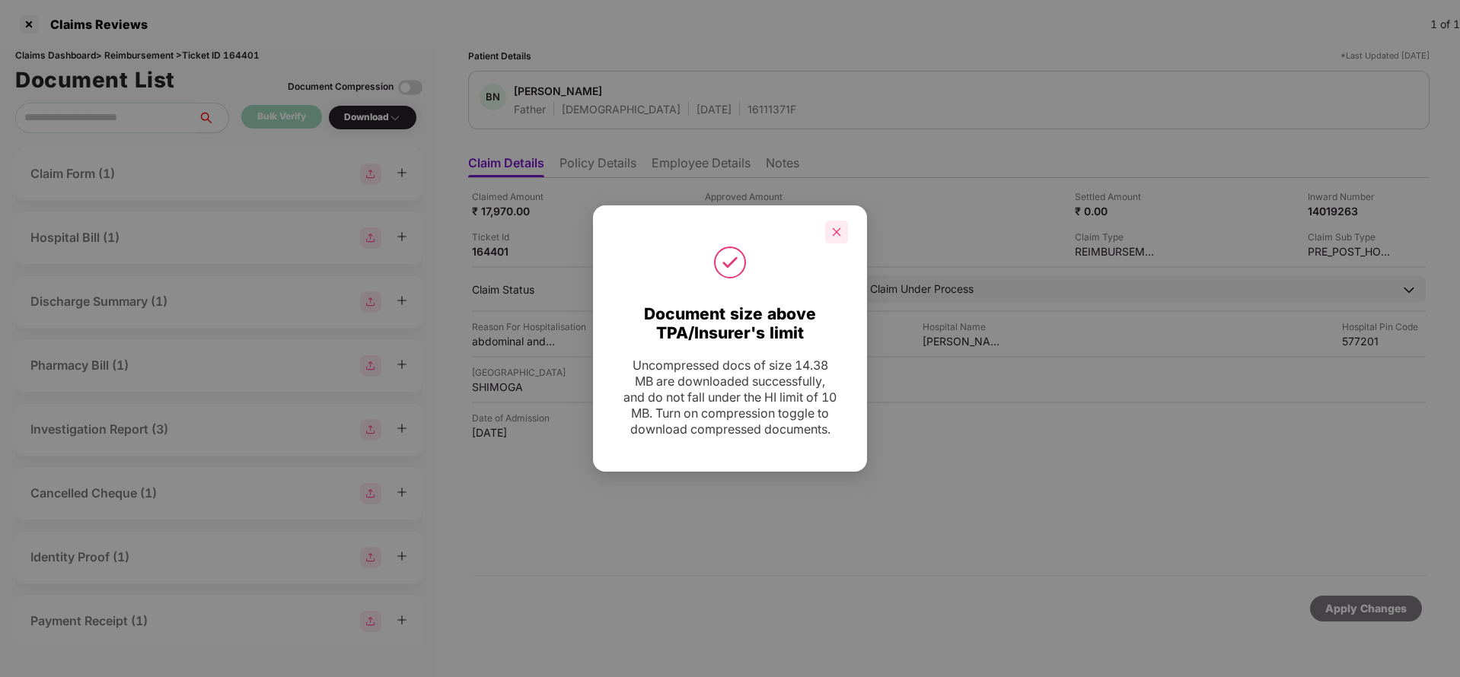
click at [832, 227] on icon "close" at bounding box center [836, 232] width 11 height 11
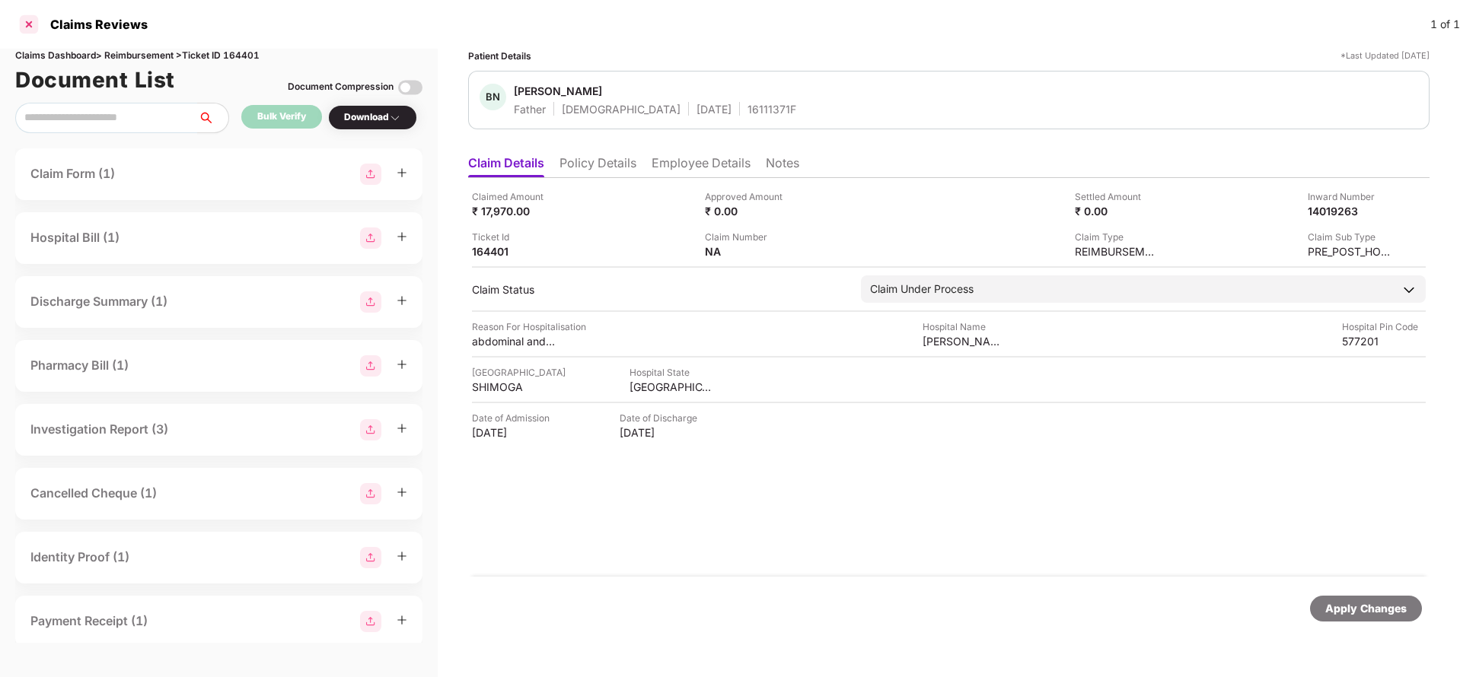
click at [28, 24] on div at bounding box center [29, 24] width 24 height 24
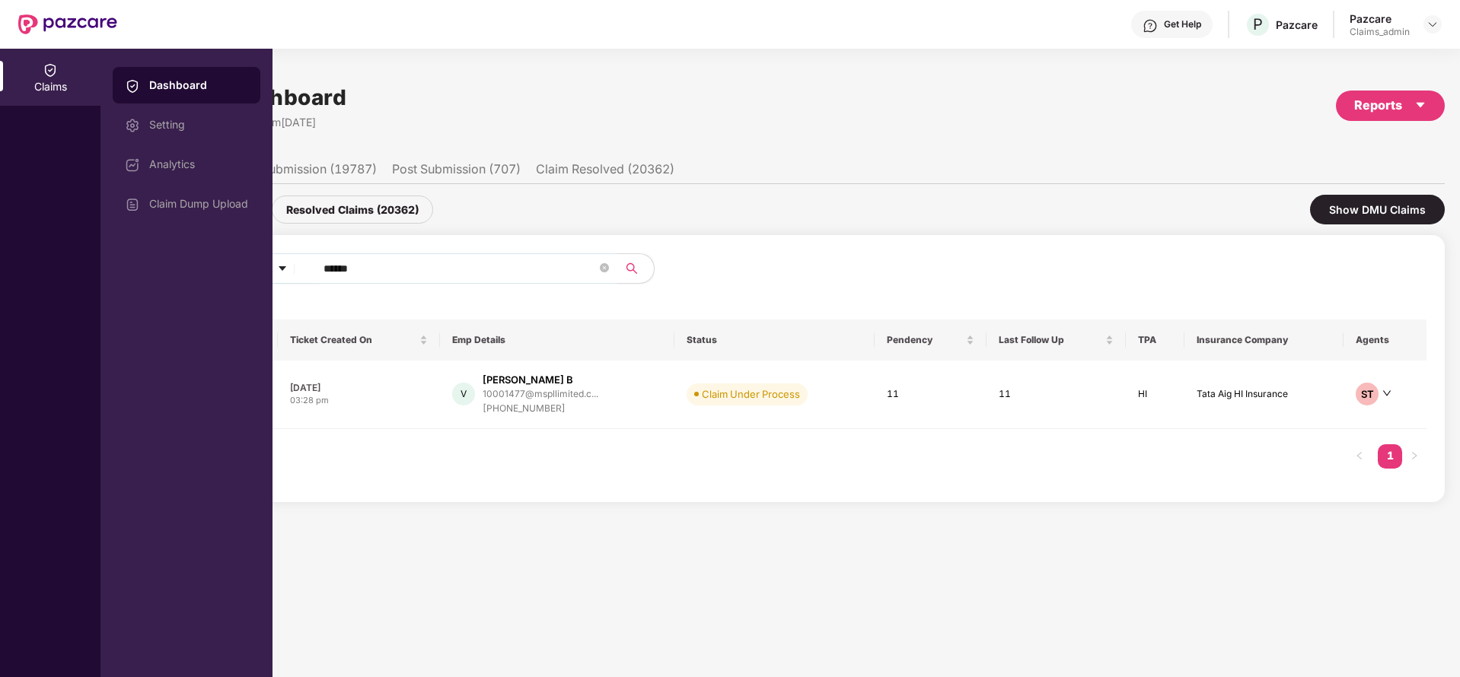
drag, startPoint x: 392, startPoint y: 266, endPoint x: 267, endPoint y: 264, distance: 124.8
click at [267, 264] on div "Claims Dashboard Setting Analytics Claim Dump Upload Claims Dashboard Last Upda…" at bounding box center [730, 363] width 1460 height 629
paste input "text"
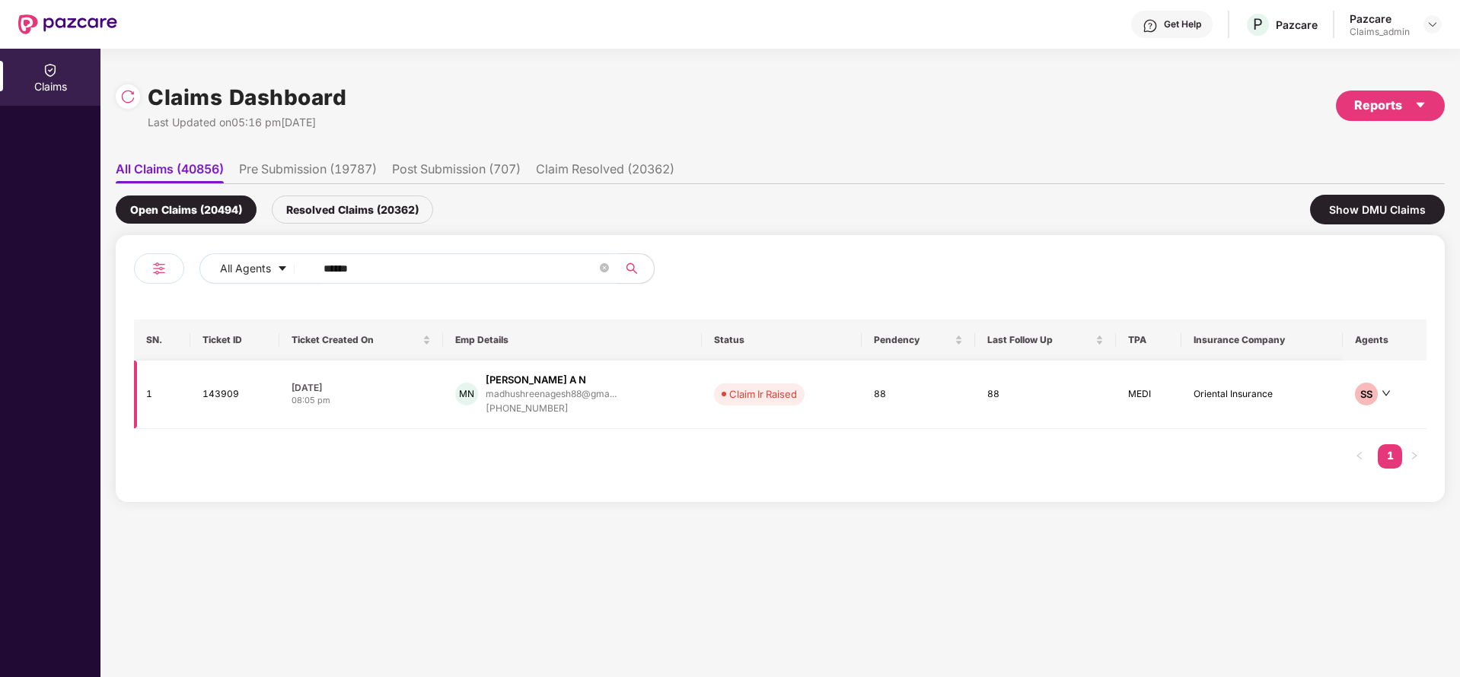
type input "******"
click at [518, 402] on div "+919844850044" at bounding box center [551, 409] width 131 height 14
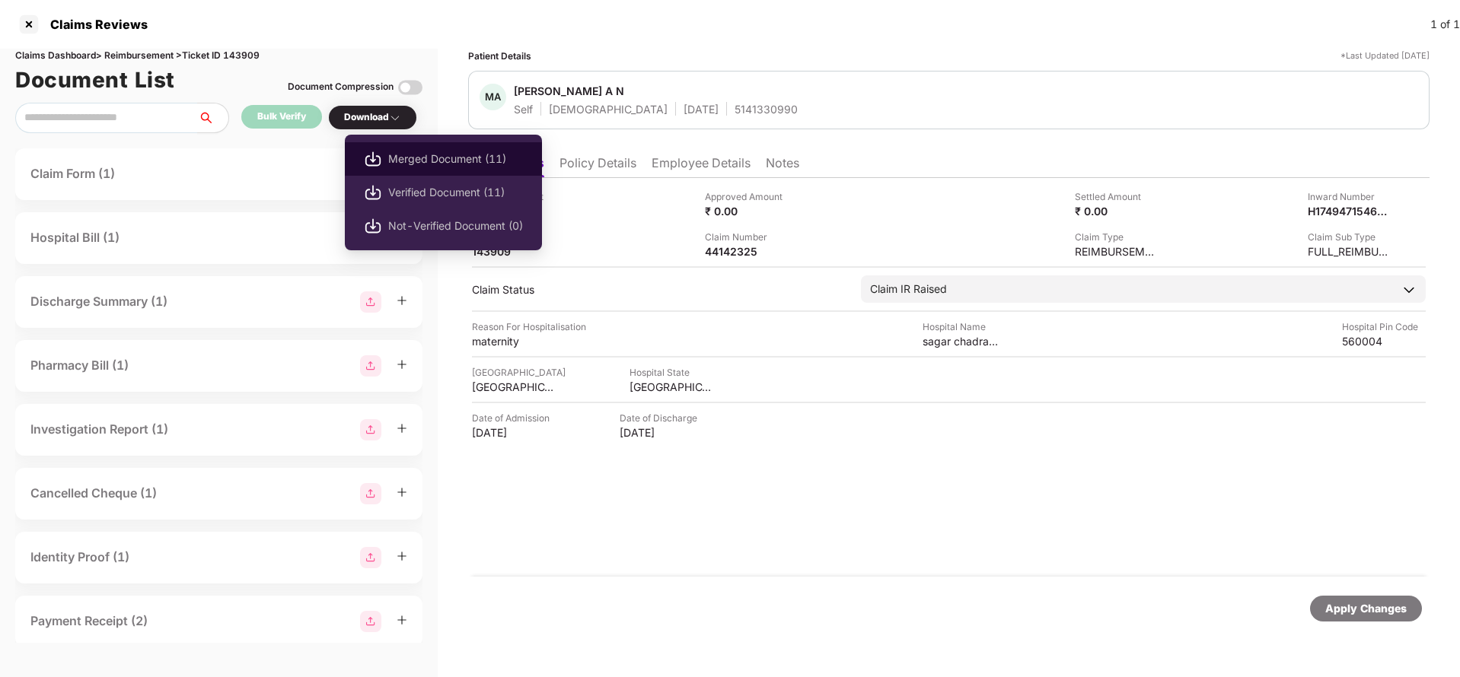
click at [387, 164] on li "Merged Document (11)" at bounding box center [443, 158] width 197 height 33
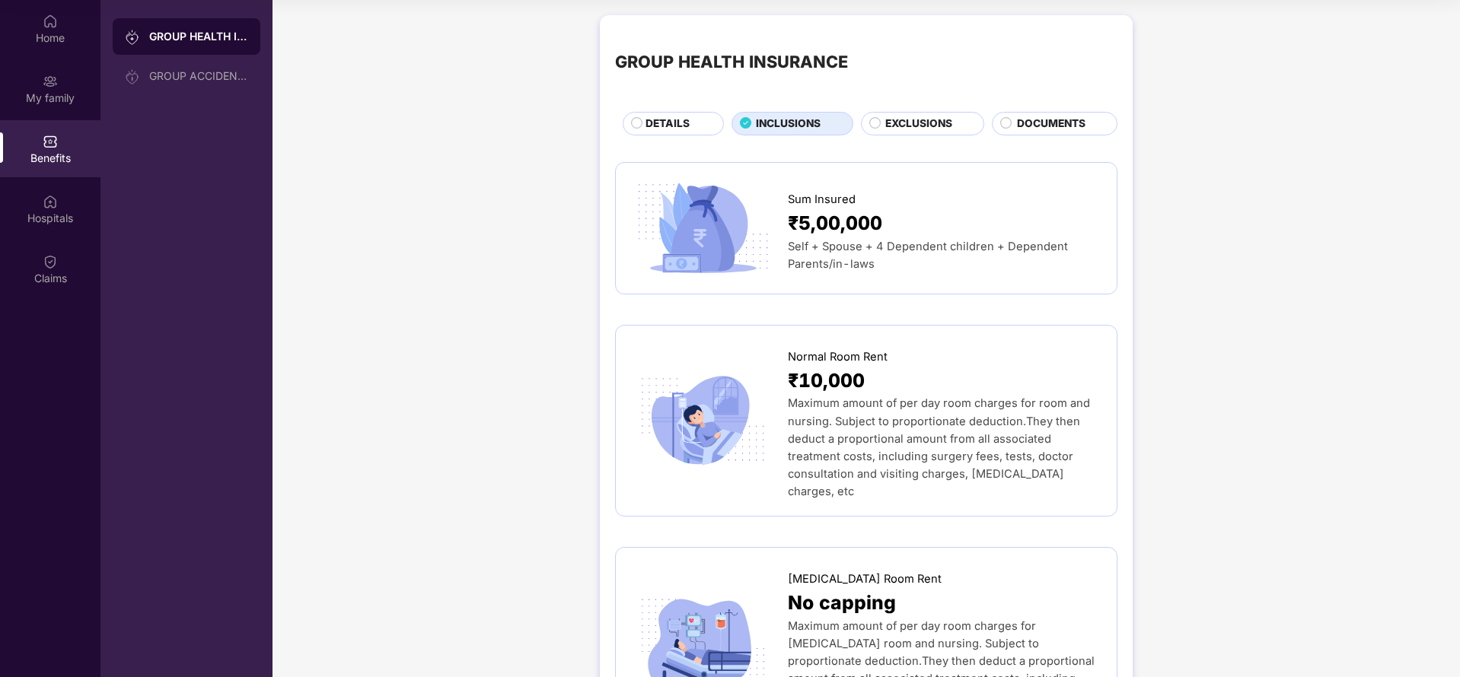
scroll to position [417, 0]
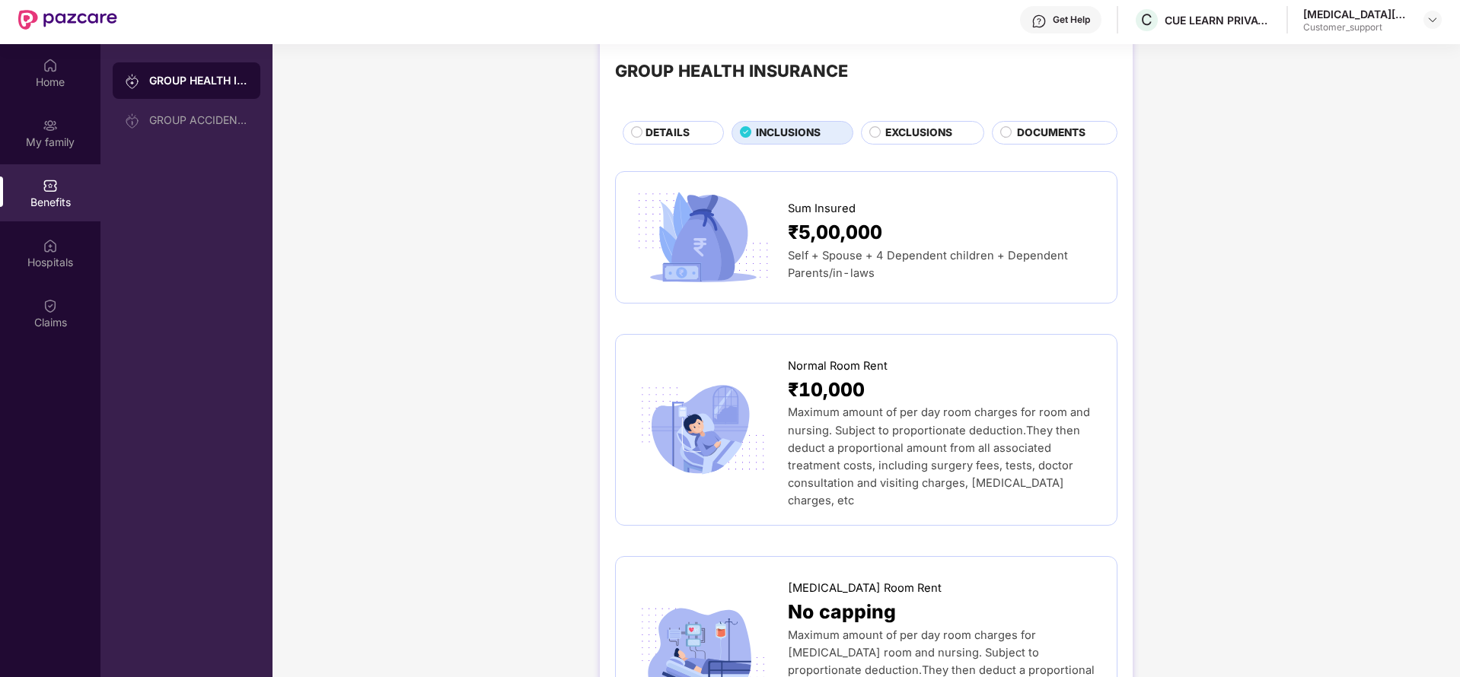
scroll to position [0, 0]
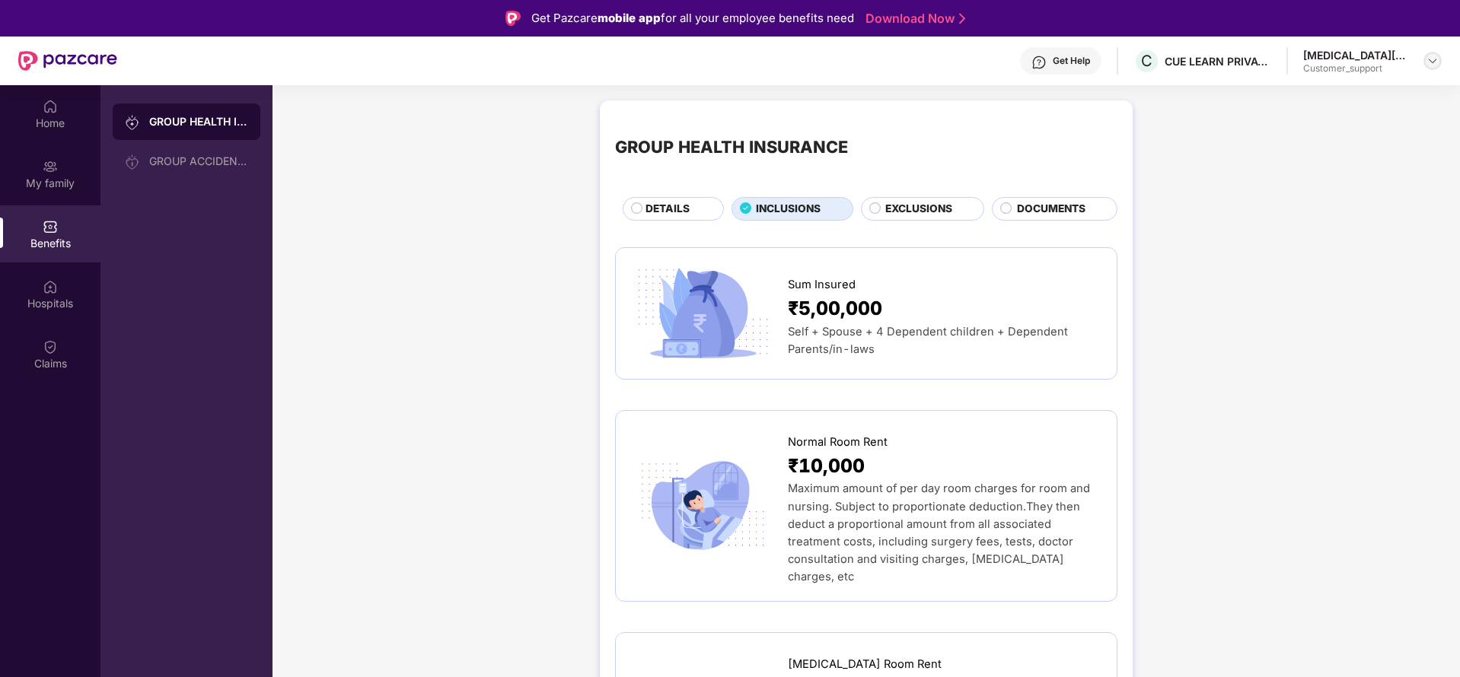
click at [1432, 62] on img at bounding box center [1432, 61] width 12 height 12
click at [1298, 87] on div "Switch to support view" at bounding box center [1361, 97] width 198 height 30
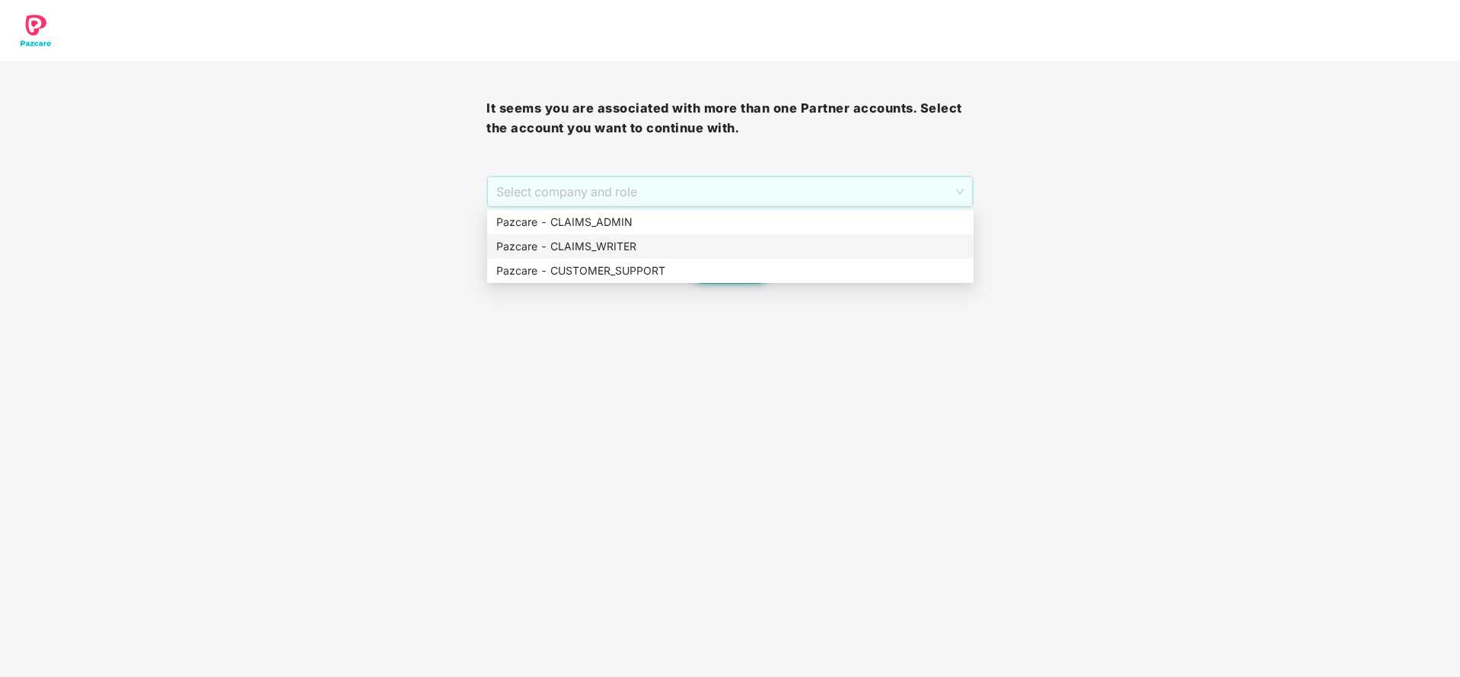
drag, startPoint x: 681, startPoint y: 200, endPoint x: 686, endPoint y: 237, distance: 37.6
click at [686, 237] on body "It seems you are associated with more than one Partner accounts. Select the acc…" at bounding box center [730, 338] width 1460 height 677
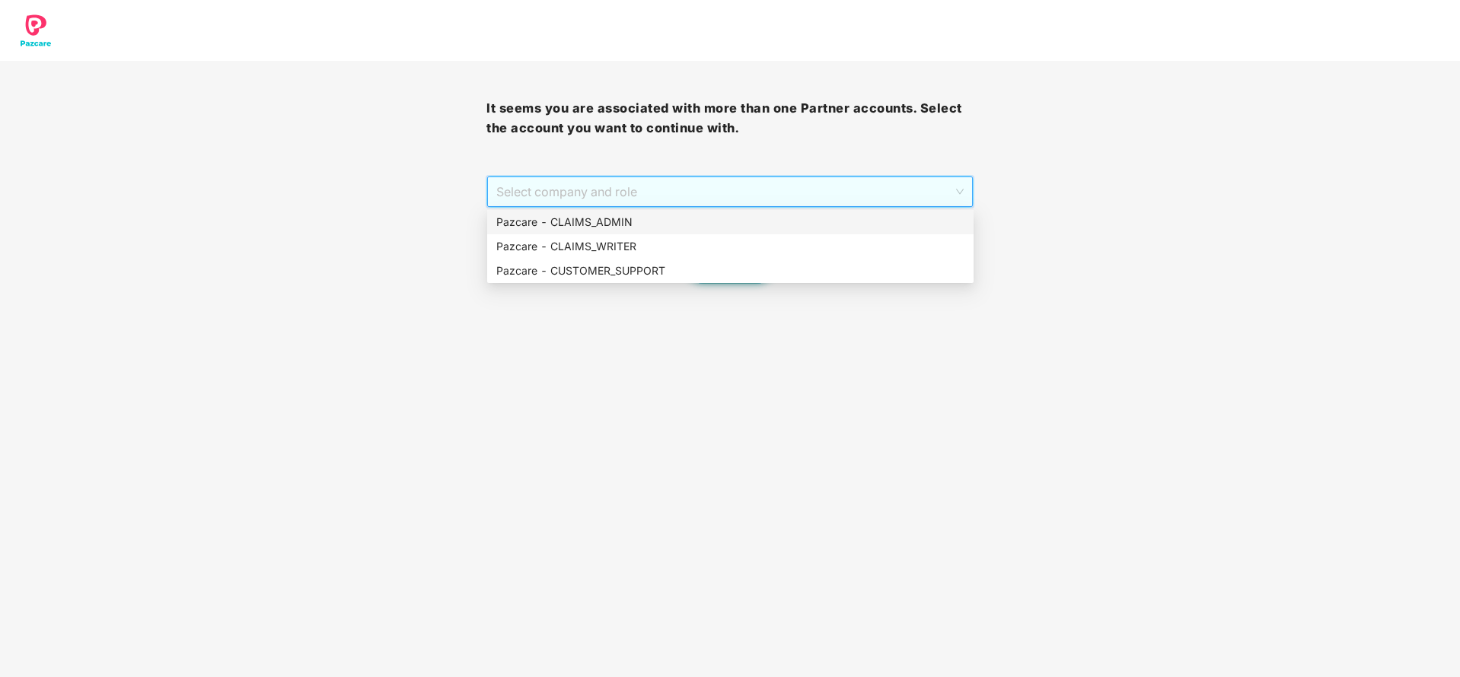
click at [677, 231] on div "Pazcare - CLAIMS_ADMIN" at bounding box center [730, 222] width 486 height 24
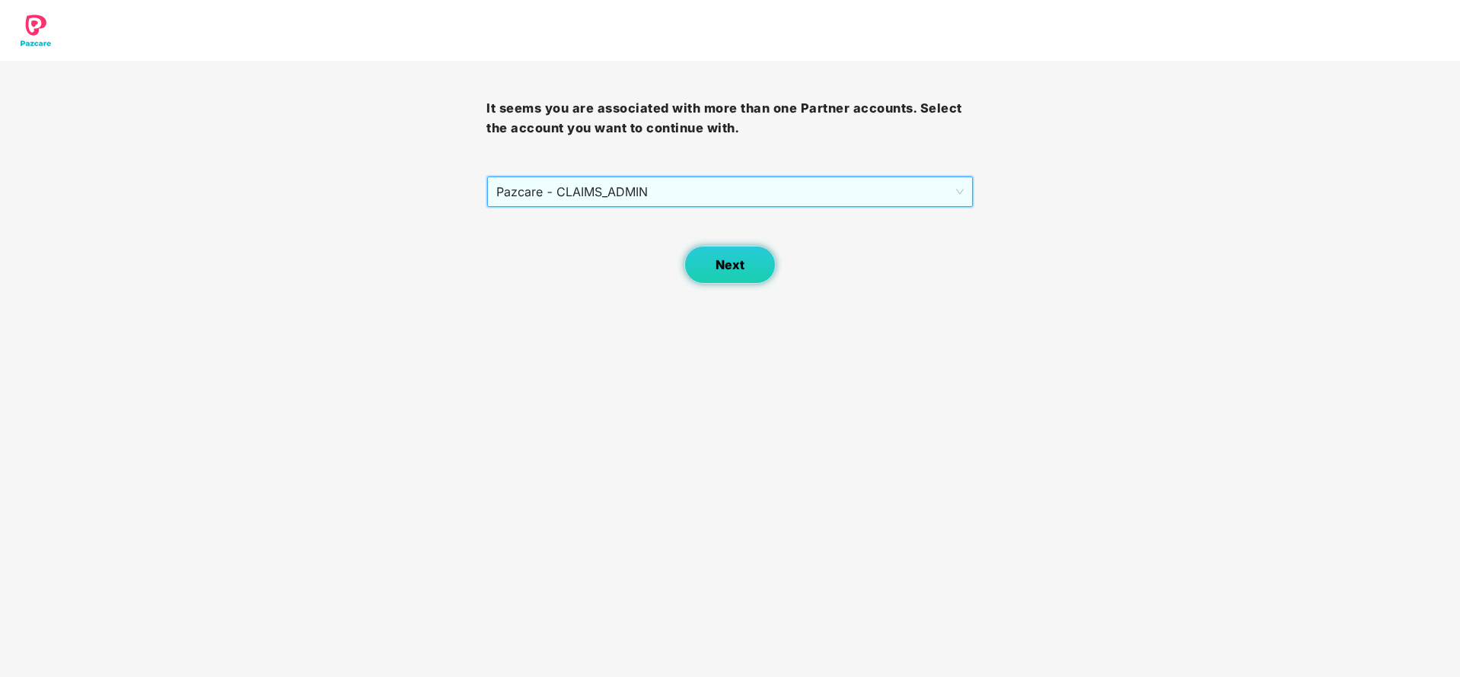
click at [738, 265] on span "Next" at bounding box center [729, 265] width 29 height 14
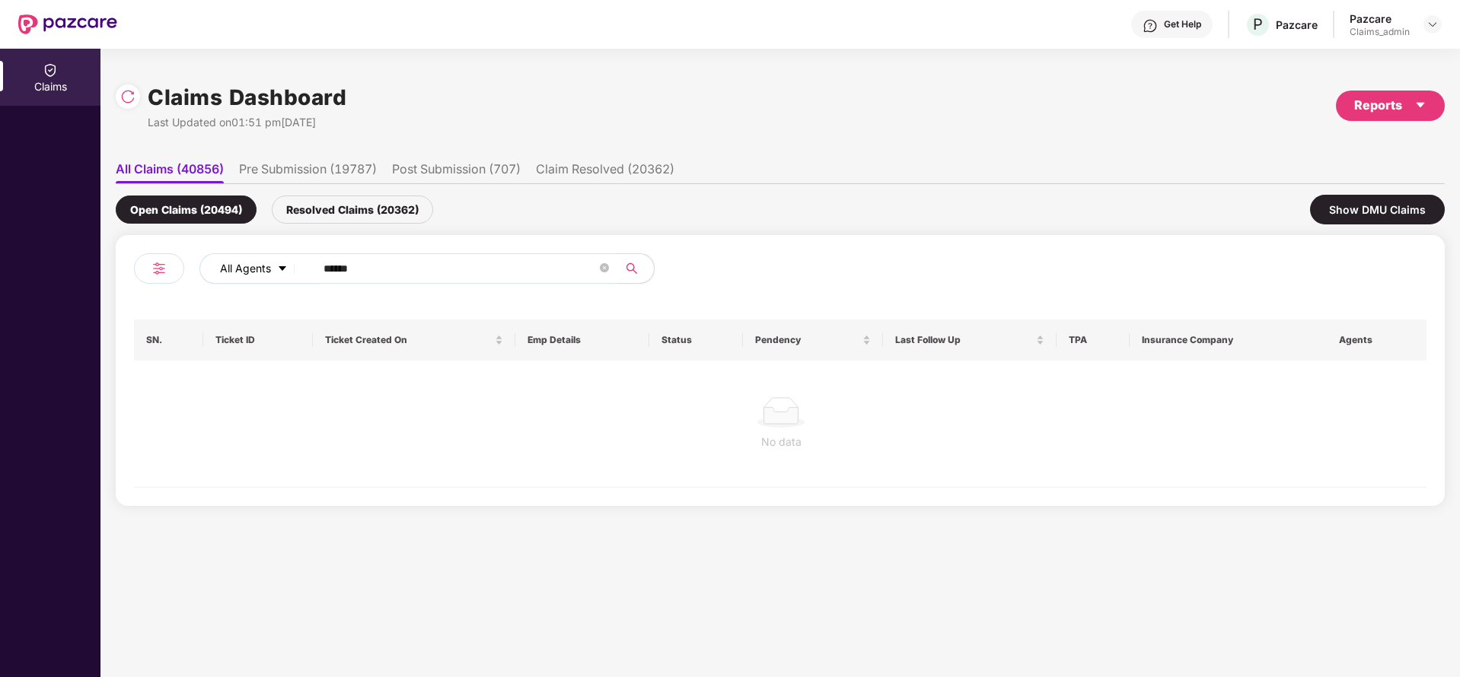
drag, startPoint x: 417, startPoint y: 276, endPoint x: 295, endPoint y: 266, distance: 122.9
click at [295, 266] on div "All Agents ******" at bounding box center [587, 268] width 776 height 30
paste input "text"
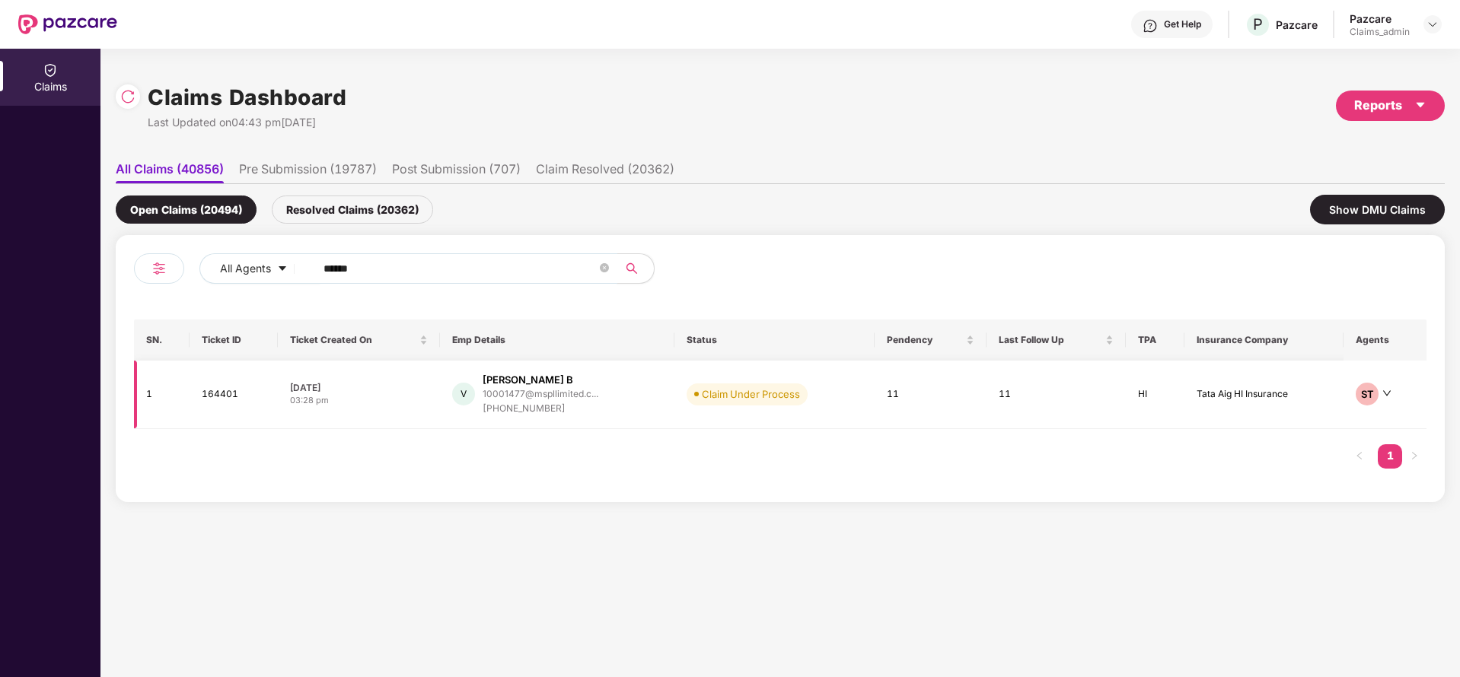
type input "******"
click at [511, 384] on div "Vijendra B" at bounding box center [528, 380] width 91 height 14
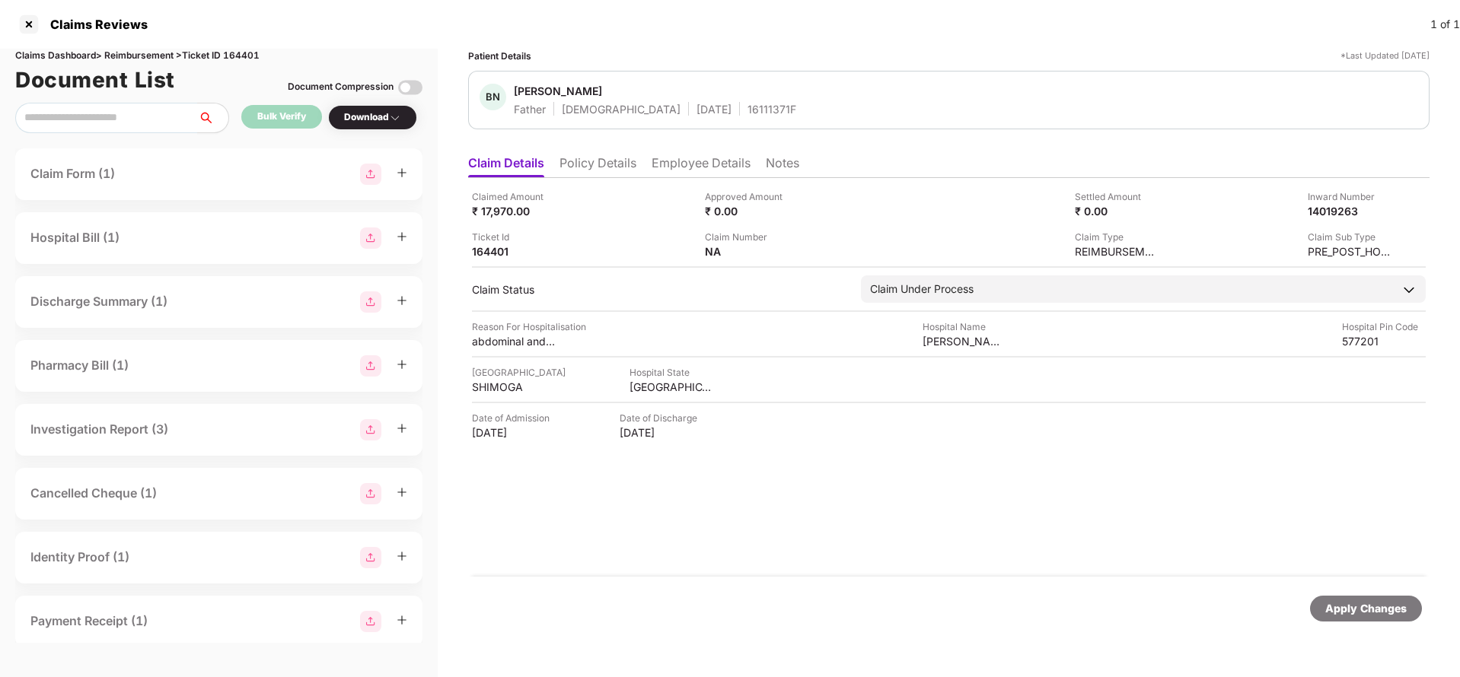
click at [588, 163] on li "Policy Details" at bounding box center [597, 166] width 77 height 22
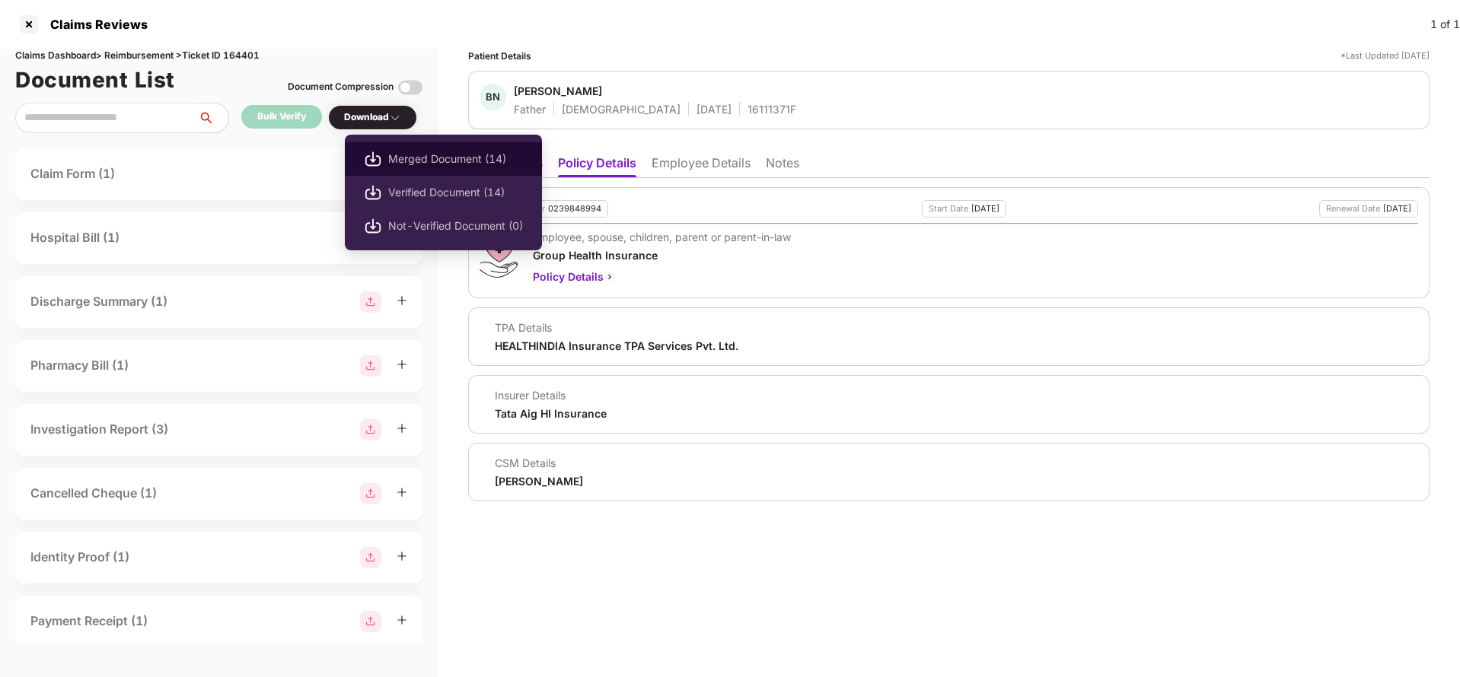
click at [401, 151] on span "Merged Document (14)" at bounding box center [455, 159] width 135 height 17
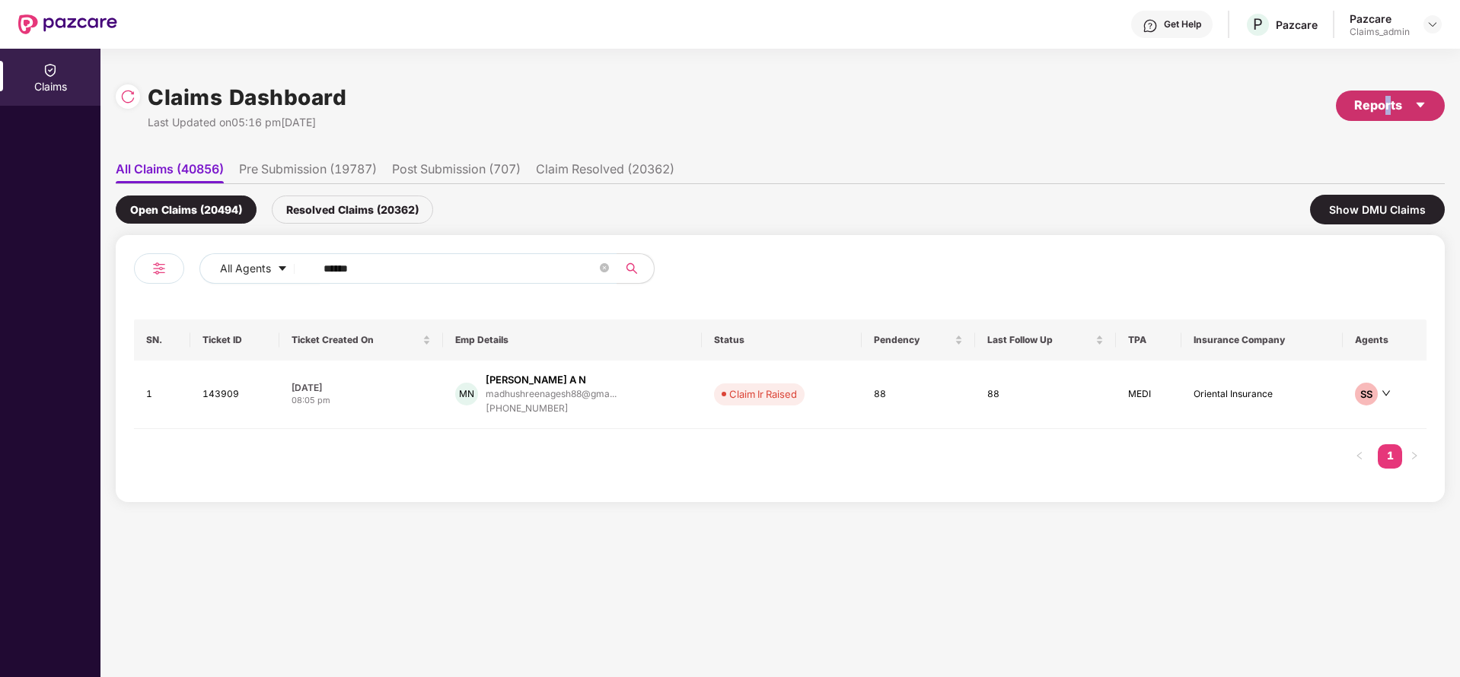
drag, startPoint x: 1392, startPoint y: 87, endPoint x: 1387, endPoint y: 100, distance: 14.0
click at [1387, 100] on div "Claims Dashboard Last Updated on 05:16 pm, 20 Aug 2025 Reports" at bounding box center [780, 105] width 1329 height 81
click at [1387, 100] on div "Reports" at bounding box center [1390, 105] width 72 height 19
click at [1324, 178] on div "Claims Pendency Report" at bounding box center [1325, 176] width 123 height 17
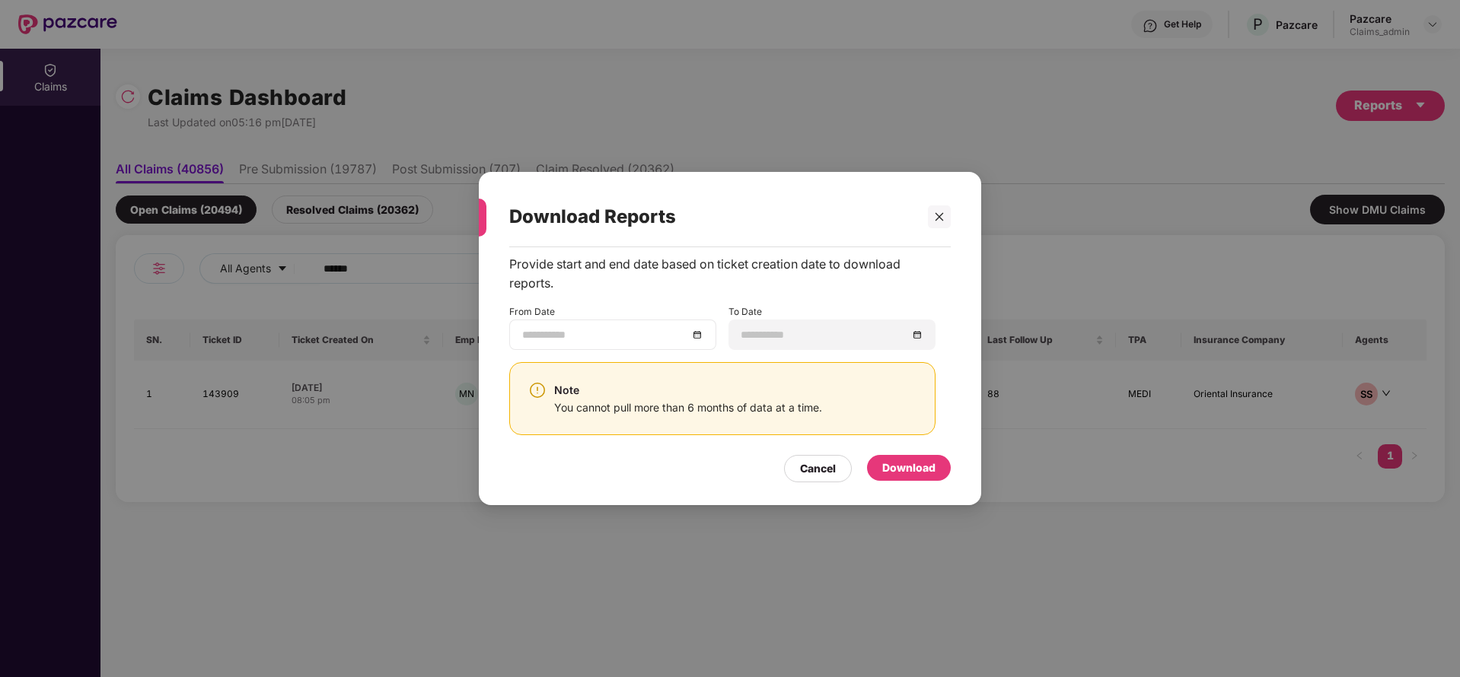
click at [698, 327] on div at bounding box center [612, 335] width 181 height 17
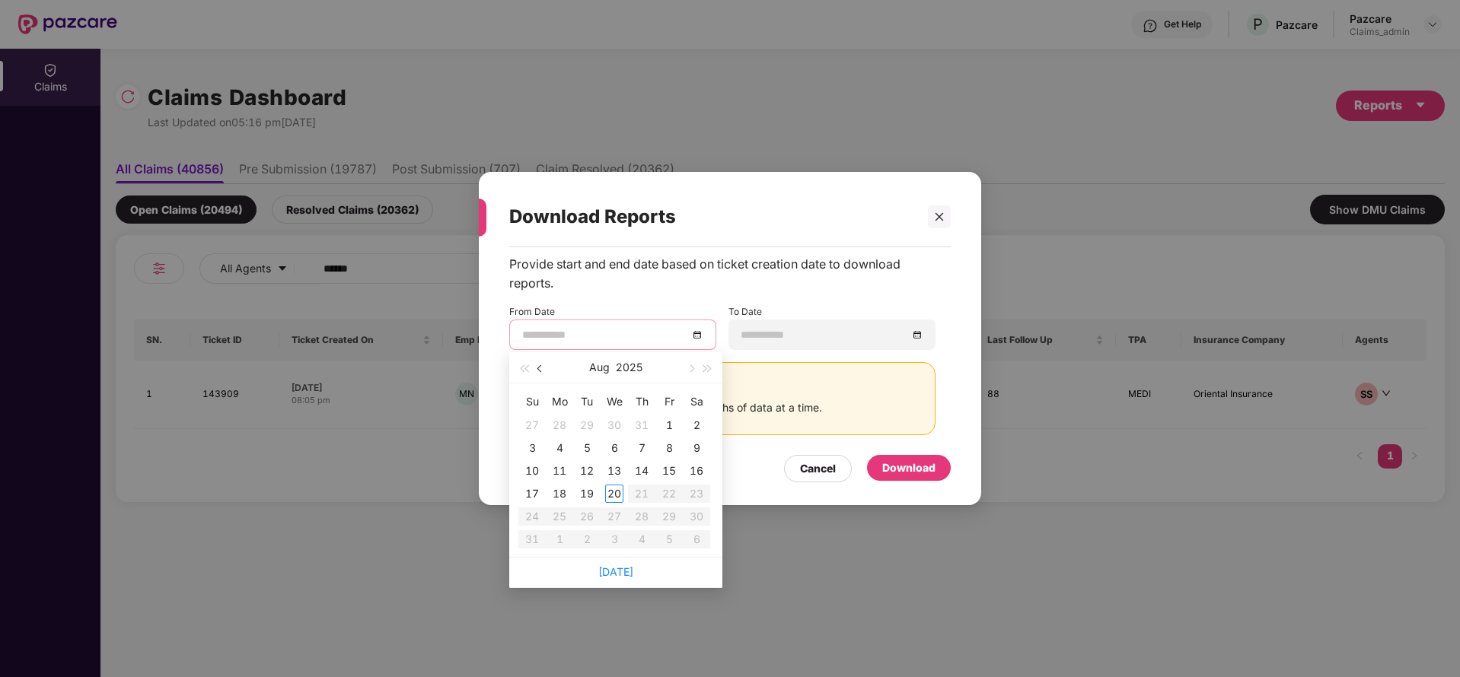
click at [541, 366] on span "button" at bounding box center [541, 369] width 8 height 8
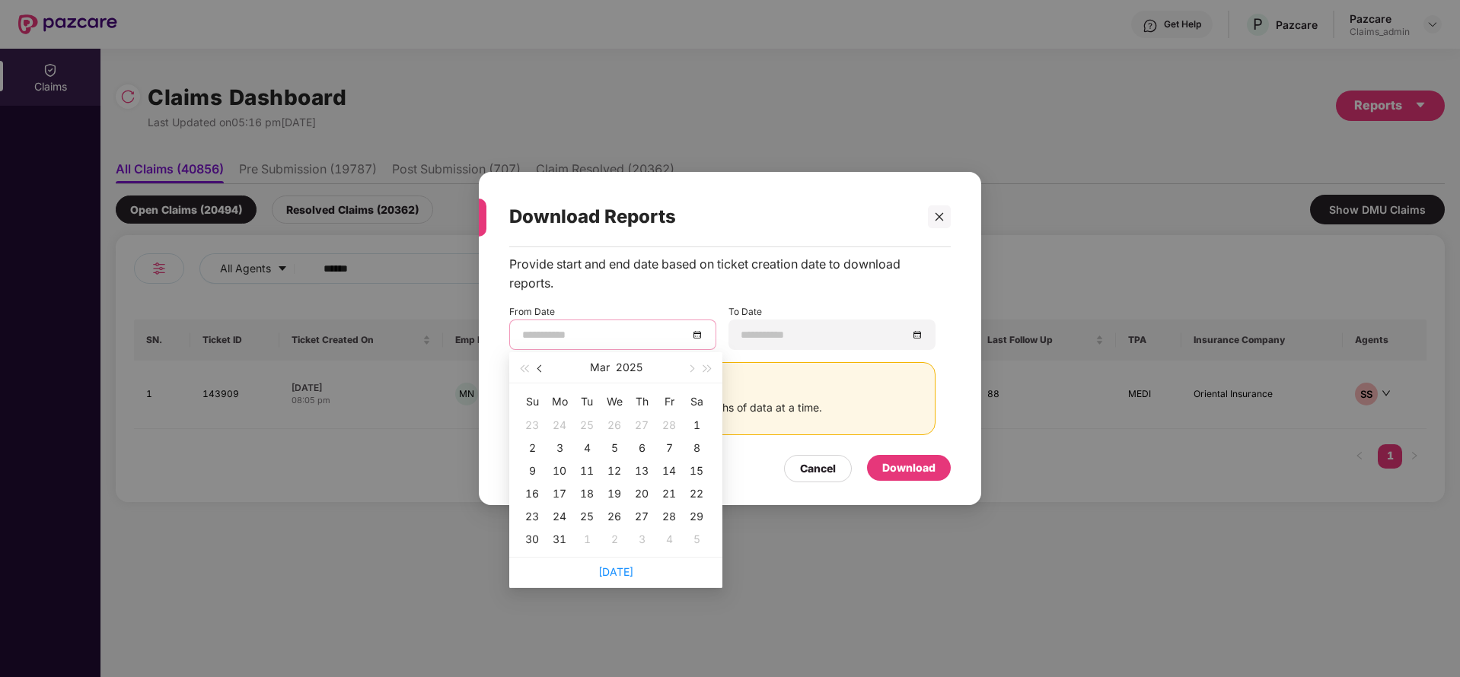
click at [541, 366] on span "button" at bounding box center [541, 369] width 8 height 8
type input "**********"
click at [672, 495] on div "21" at bounding box center [669, 494] width 18 height 18
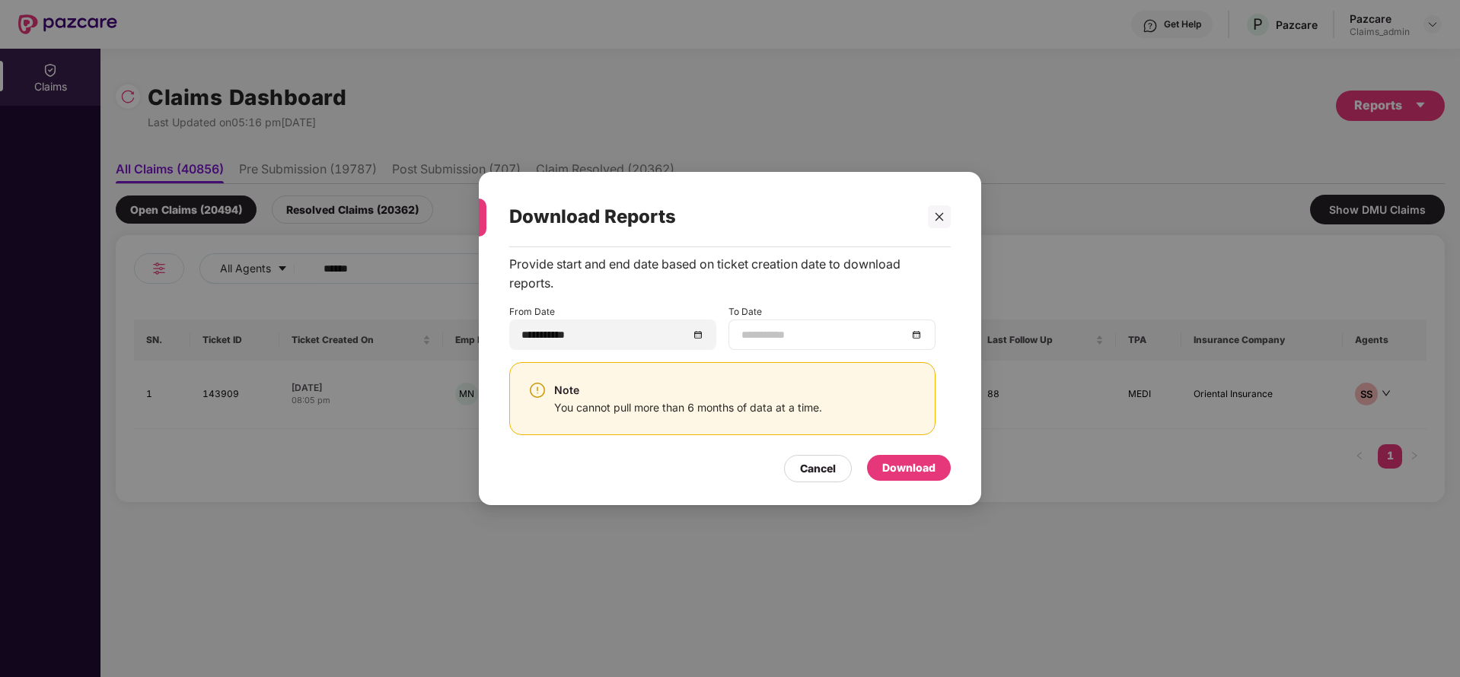
click at [919, 335] on div at bounding box center [831, 335] width 181 height 17
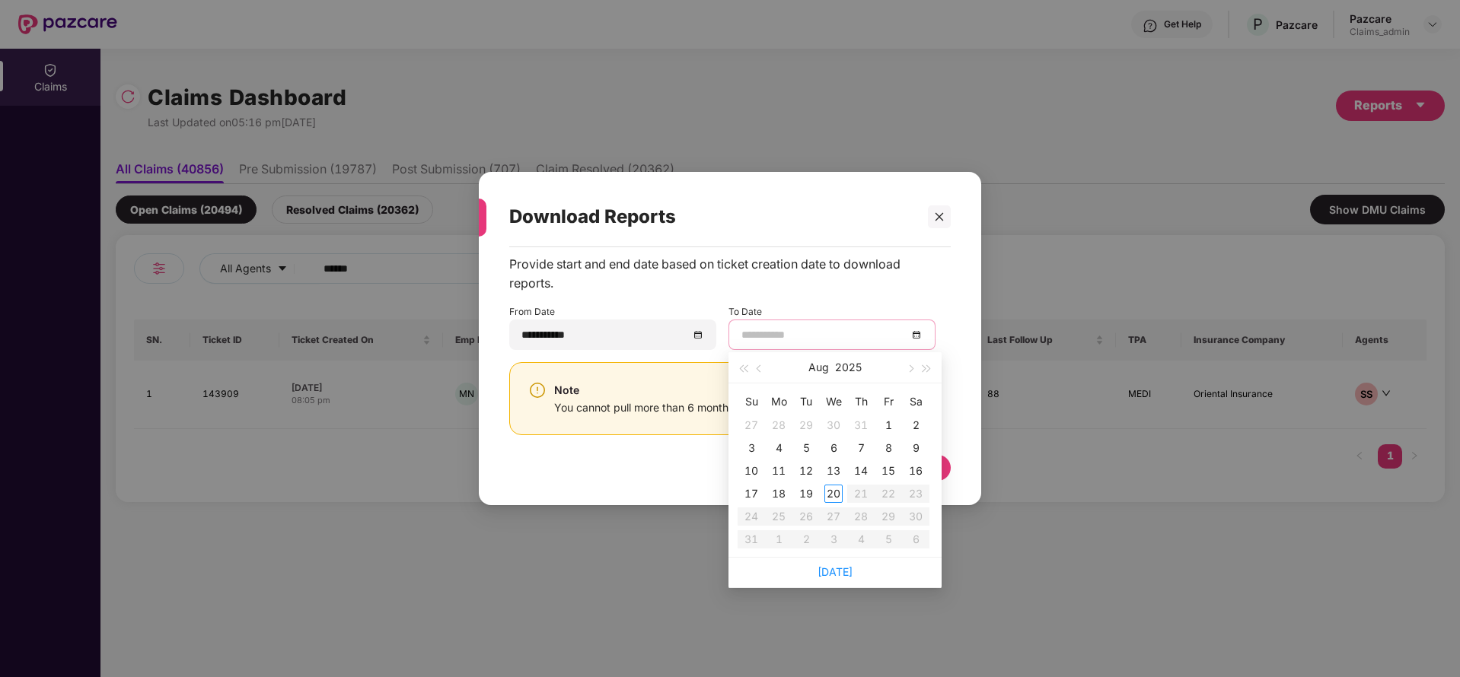
type input "**********"
click at [824, 488] on div "20" at bounding box center [833, 494] width 18 height 18
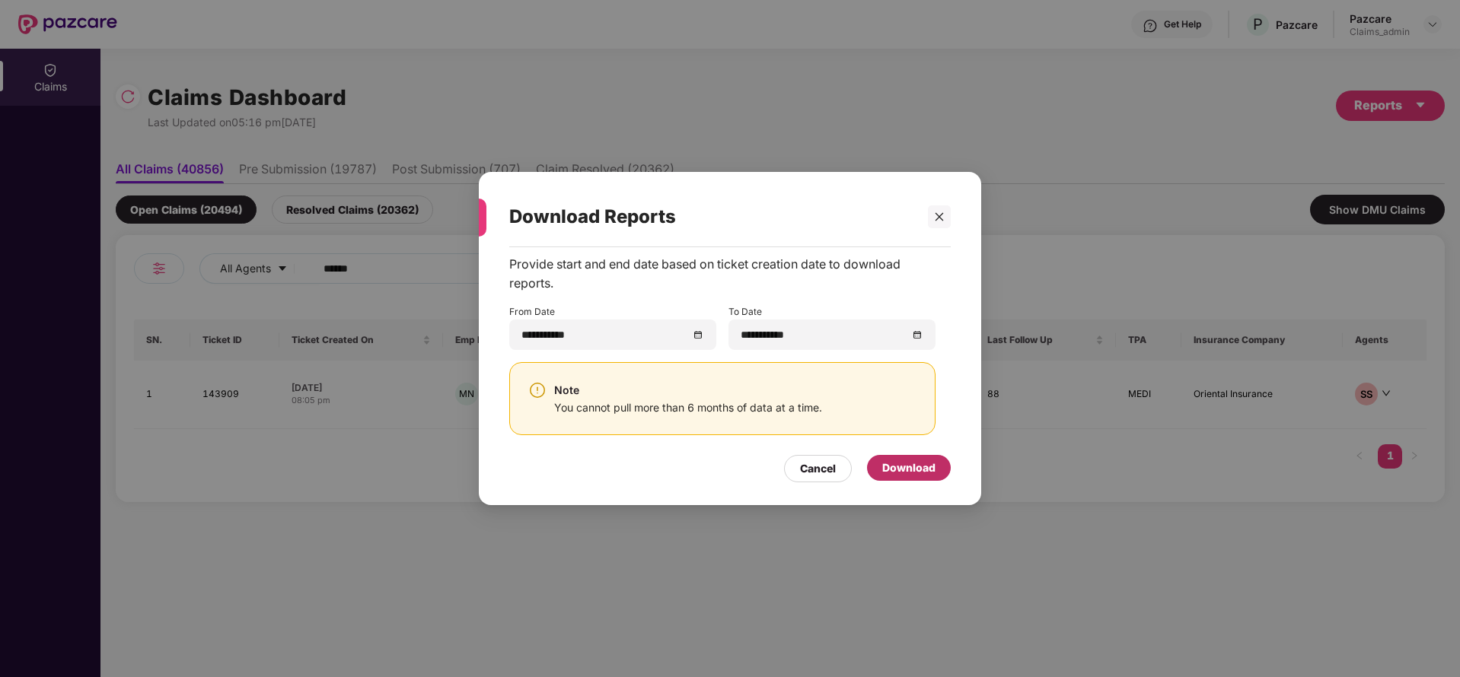
click at [917, 467] on div "Download" at bounding box center [908, 468] width 53 height 17
